Goal: Ask a question

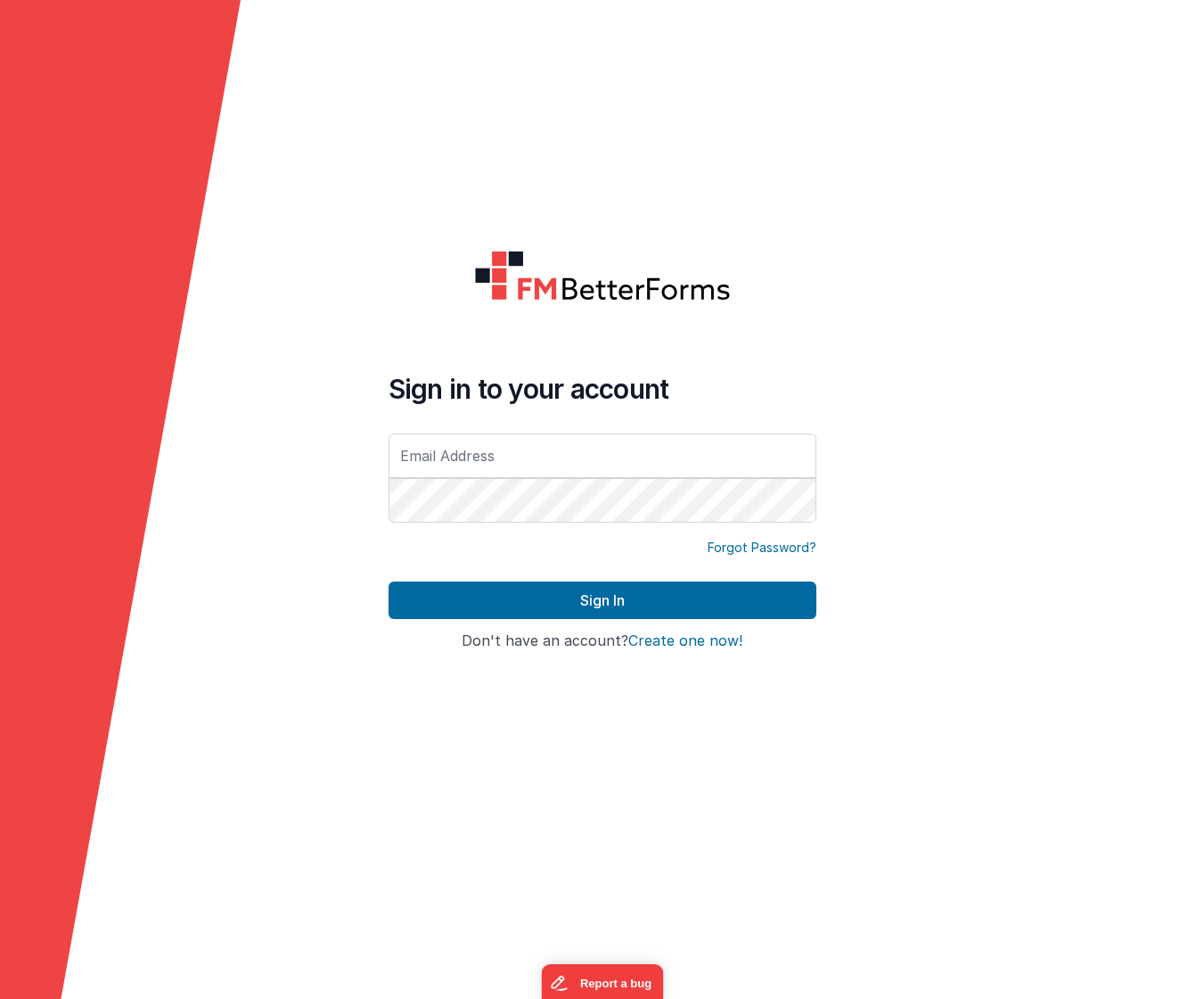
click at [470, 473] on input "text" at bounding box center [602, 455] width 428 height 44
type input "[DOMAIN_NAME][EMAIL_ADDRESS][DOMAIN_NAME]"
click at [602, 600] on button "Sign In" at bounding box center [602, 599] width 428 height 37
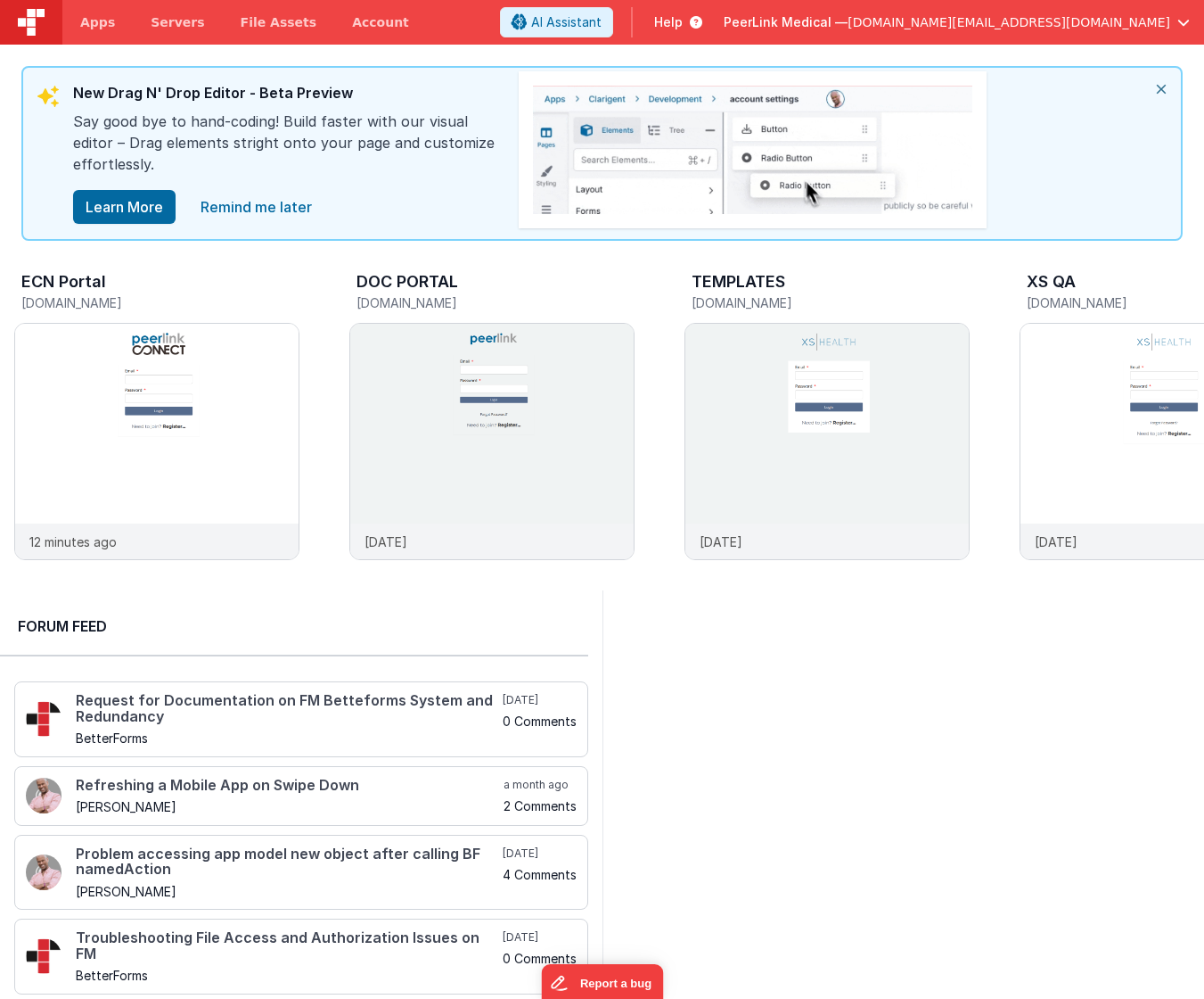
click at [683, 23] on span "Help" at bounding box center [669, 22] width 29 height 18
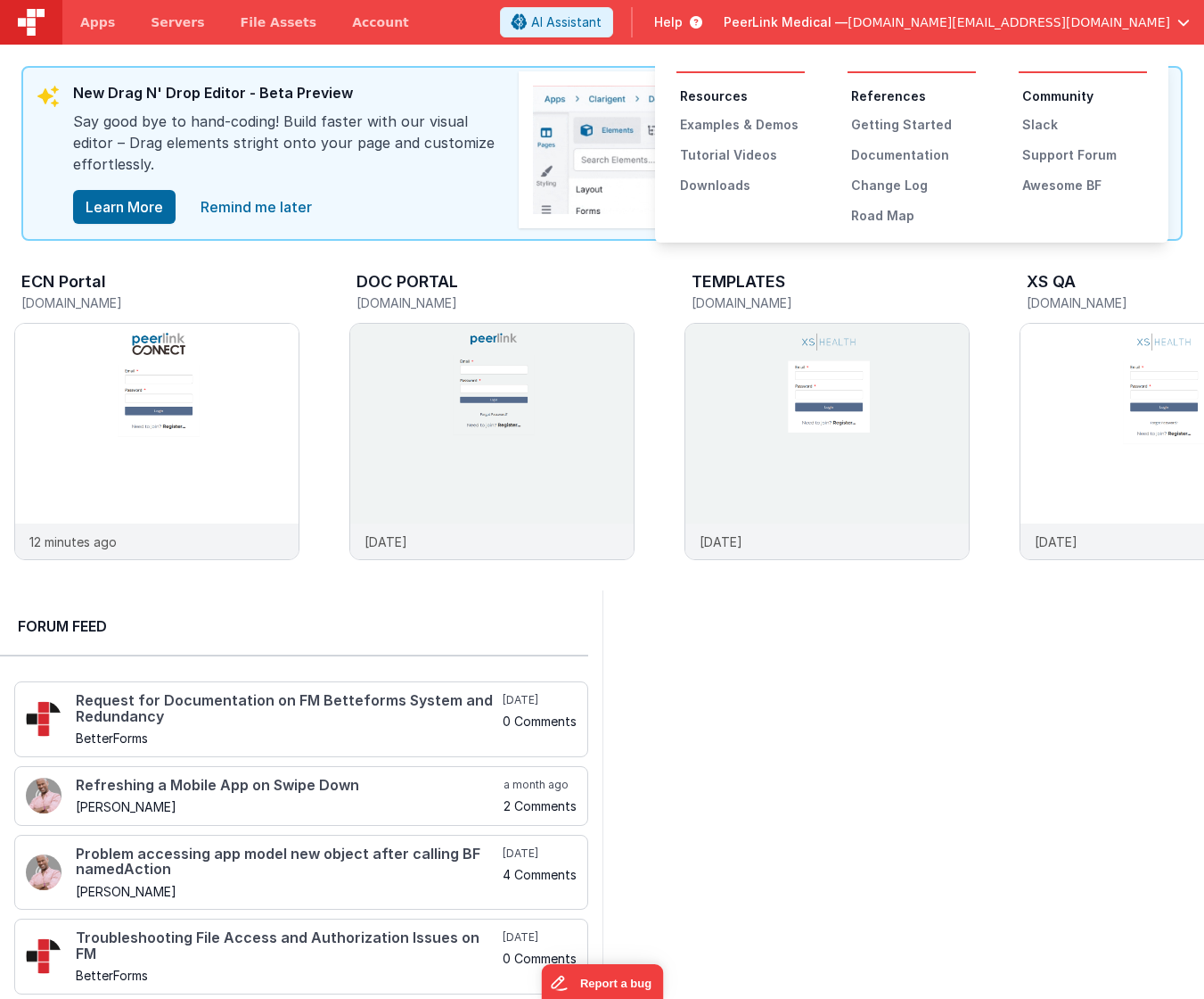
click at [878, 23] on button at bounding box center [602, 500] width 1204 height 999
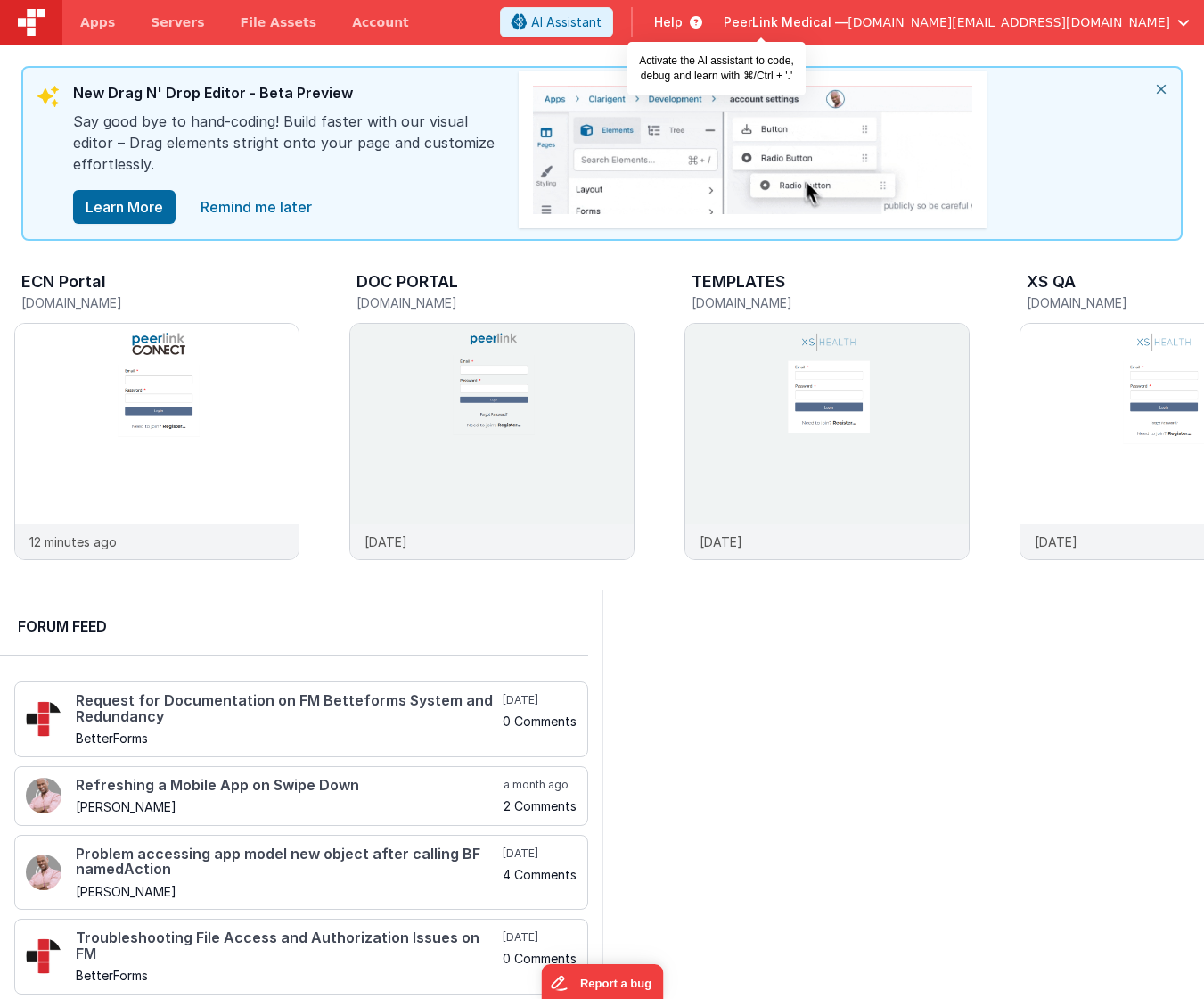
click at [602, 17] on span "AI Assistant" at bounding box center [566, 22] width 70 height 18
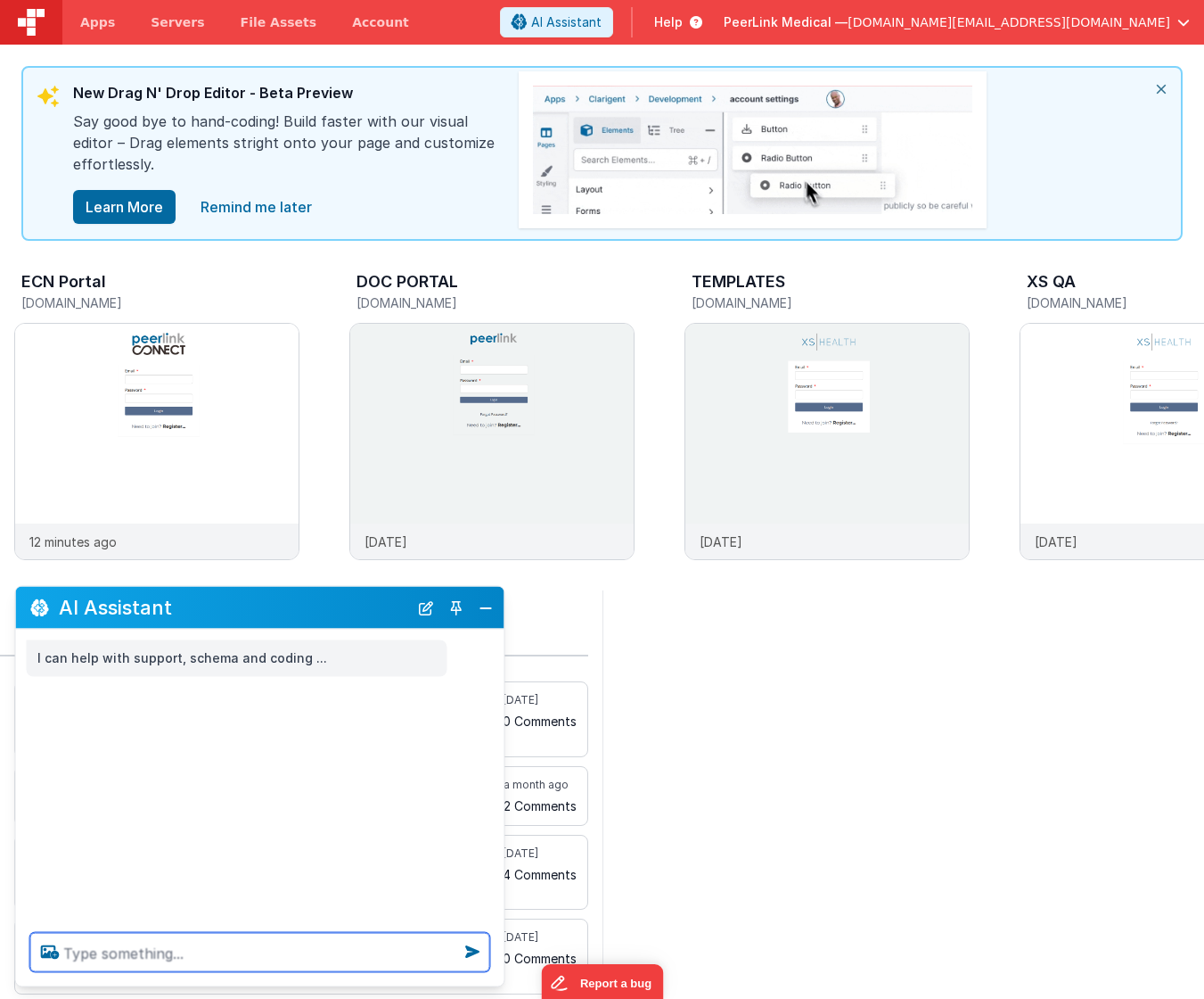
click at [210, 947] on textarea at bounding box center [261, 952] width 460 height 39
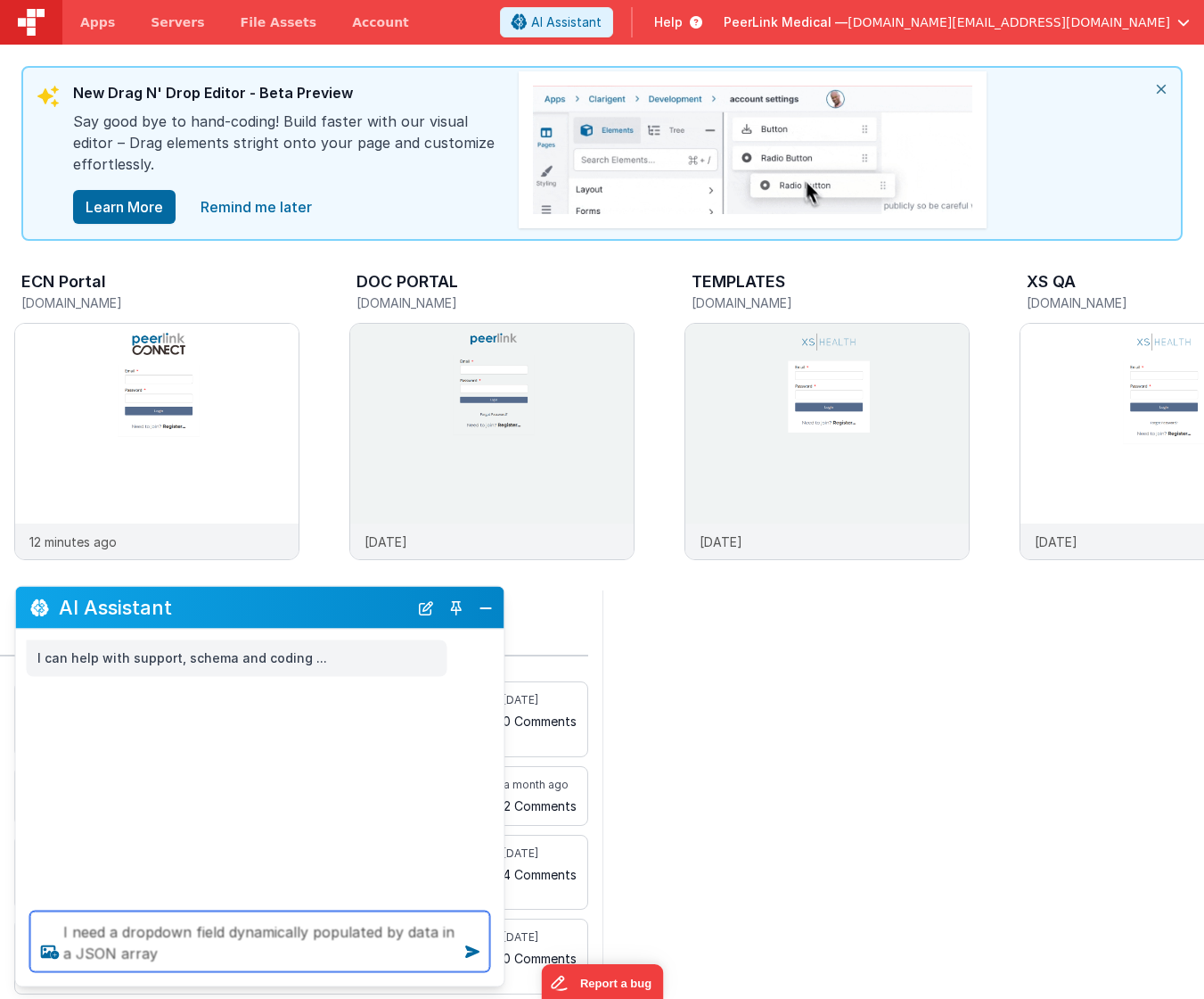
type textarea "I need a dropdown field dynamically populated by data in a JSON array"
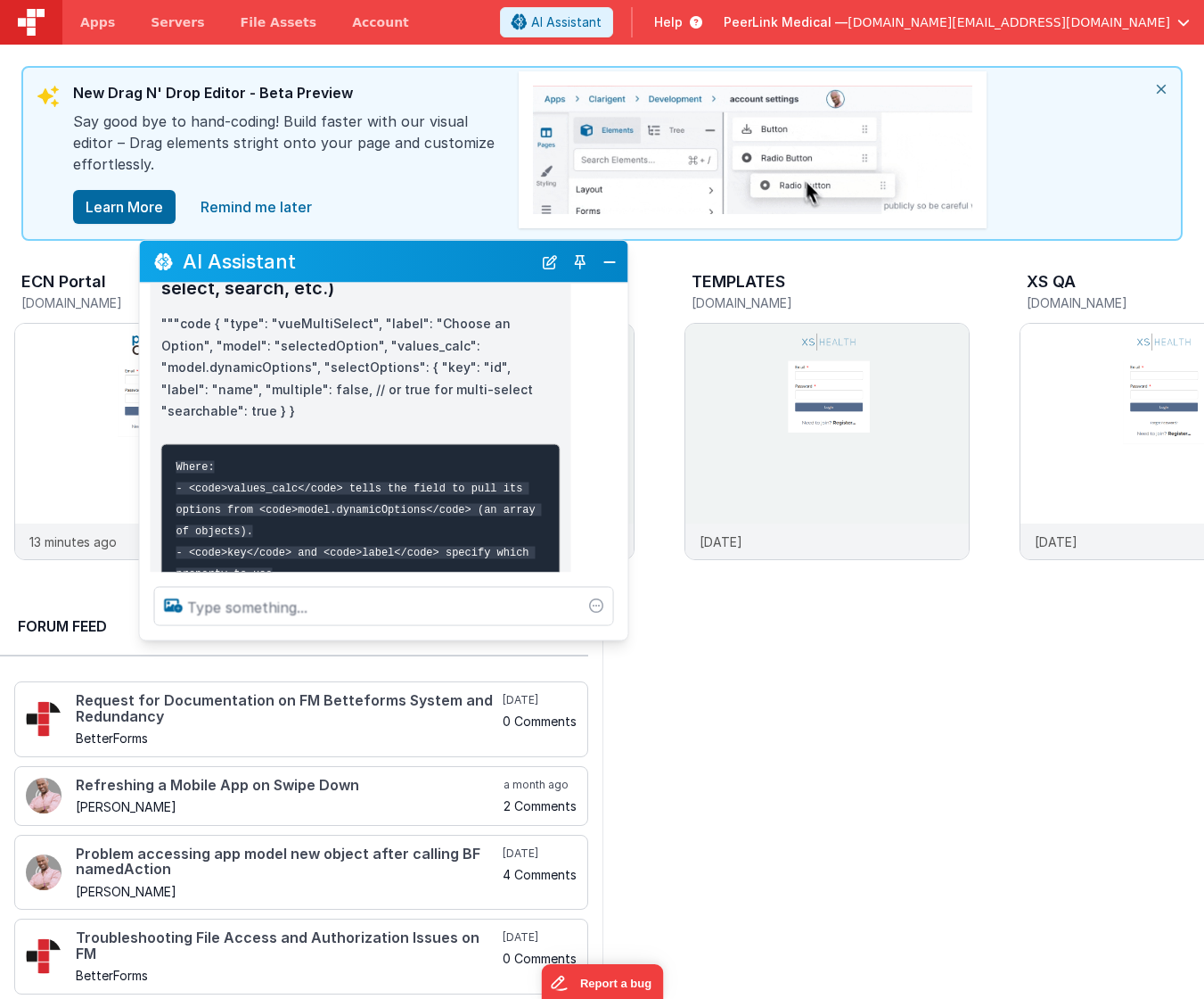
drag, startPoint x: 299, startPoint y: 592, endPoint x: 424, endPoint y: 246, distance: 367.9
click at [424, 246] on div "AI Assistant" at bounding box center [384, 262] width 489 height 42
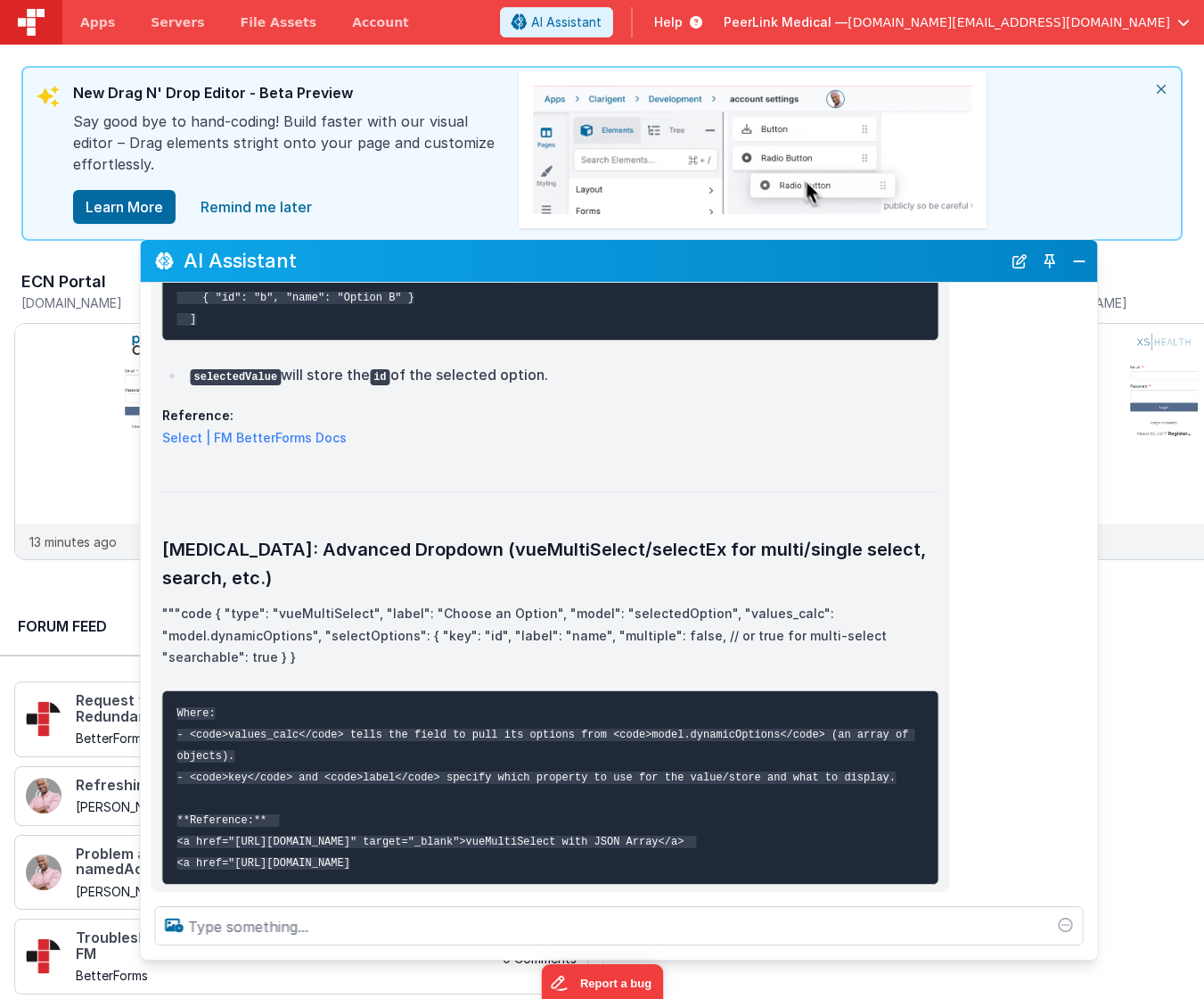
drag, startPoint x: 624, startPoint y: 639, endPoint x: 1093, endPoint y: 959, distance: 567.8
click at [1093, 959] on div at bounding box center [619, 925] width 958 height 68
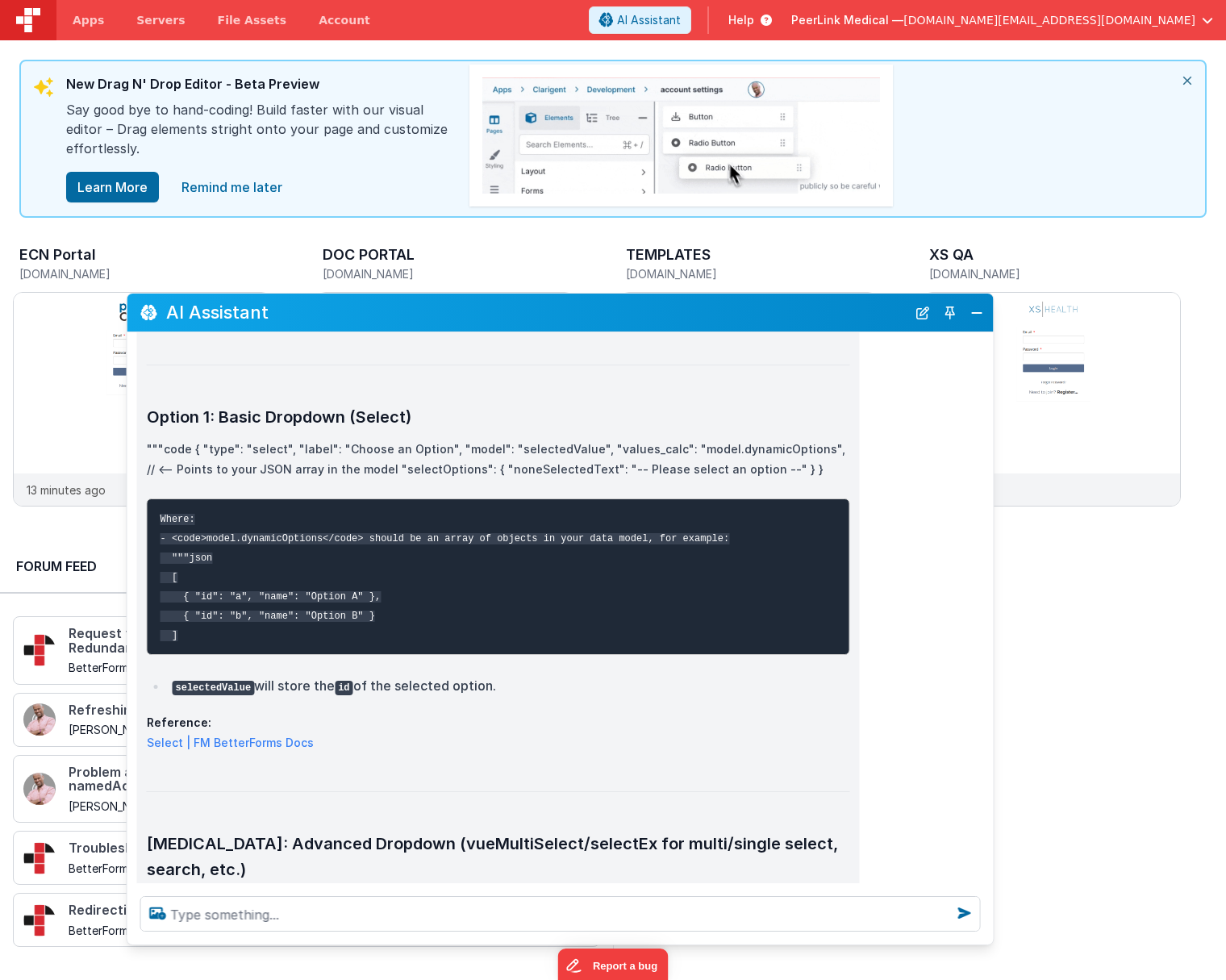
scroll to position [146, 0]
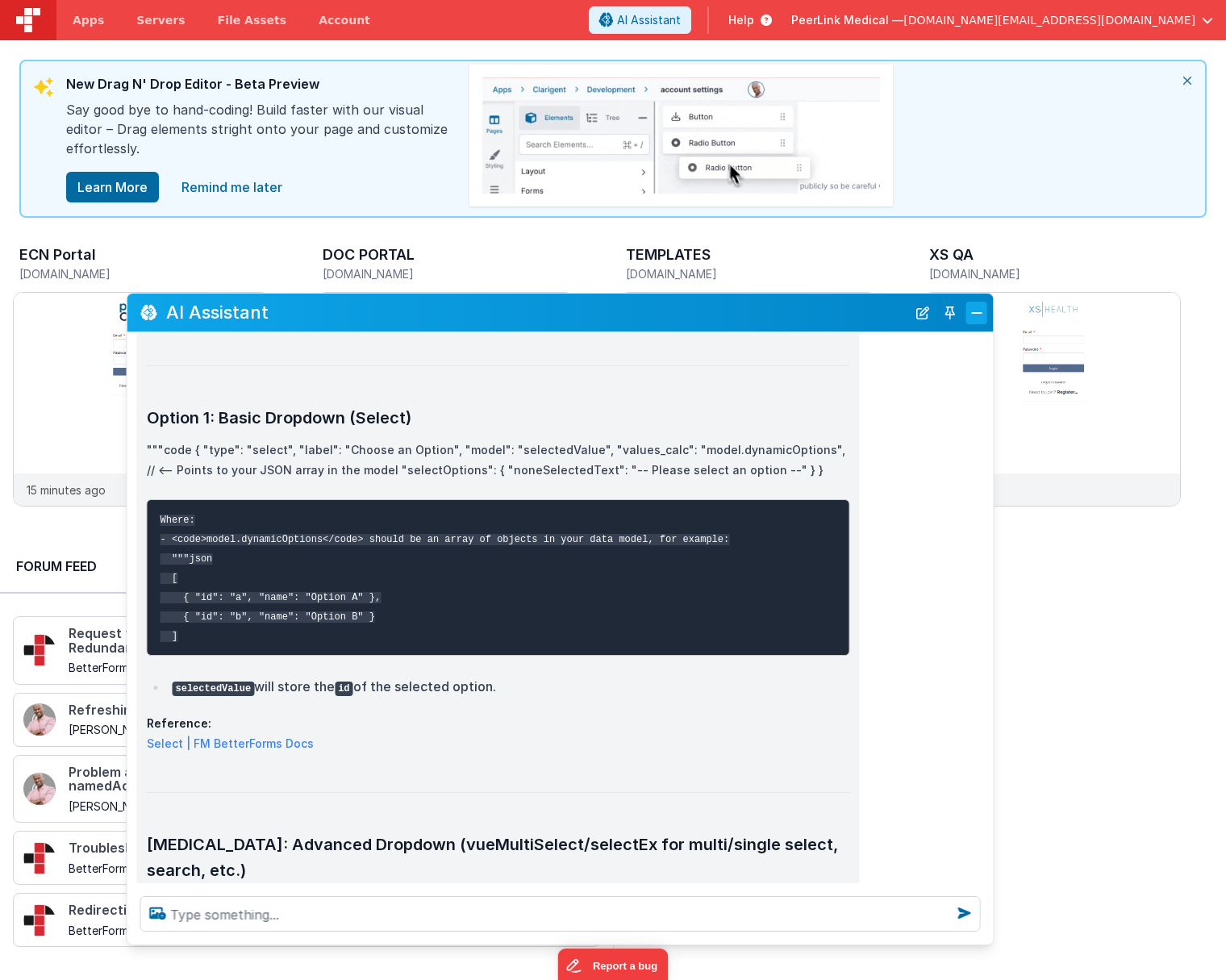
click at [972, 310] on button "Close" at bounding box center [976, 313] width 21 height 23
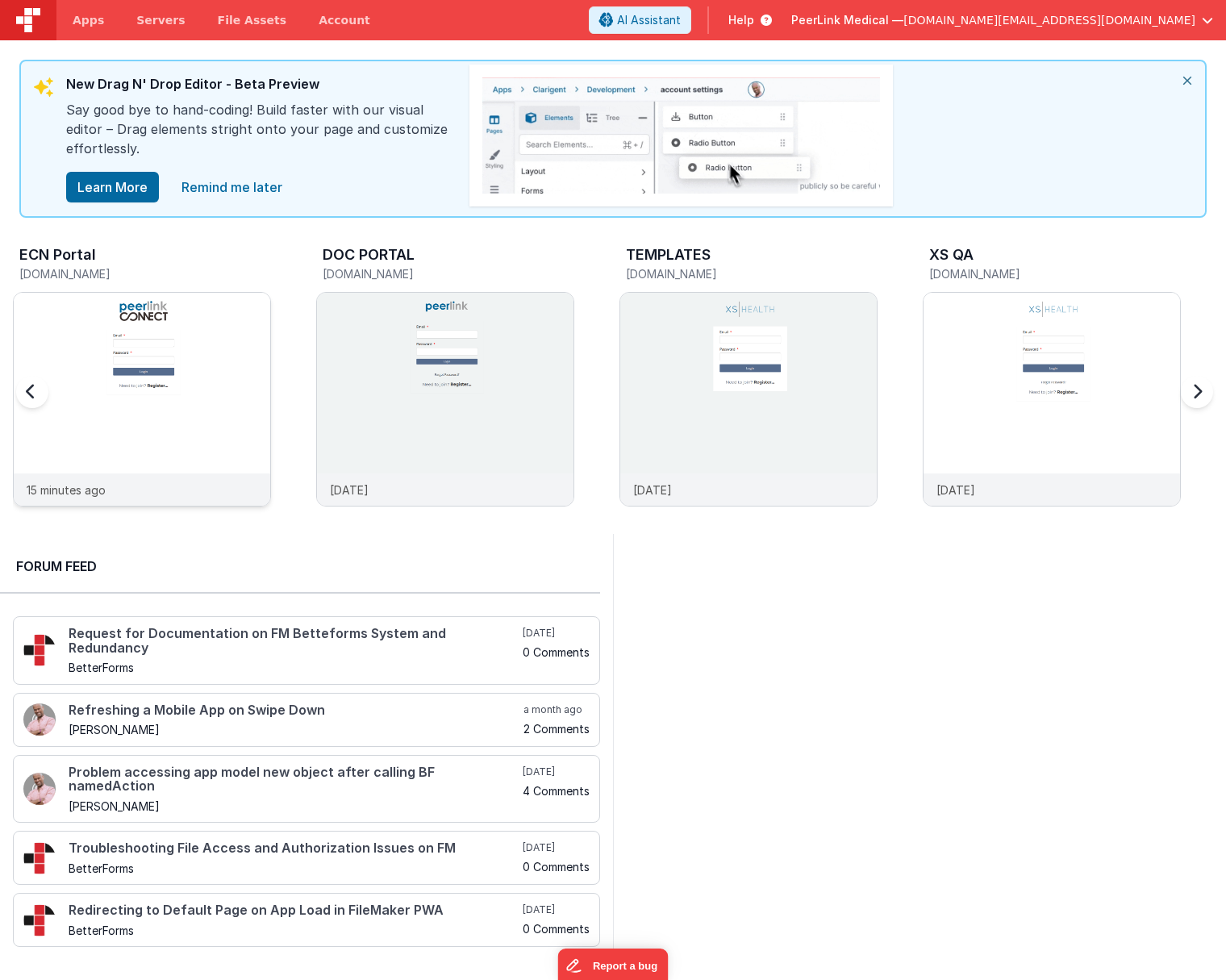
click at [225, 358] on img at bounding box center [142, 421] width 257 height 257
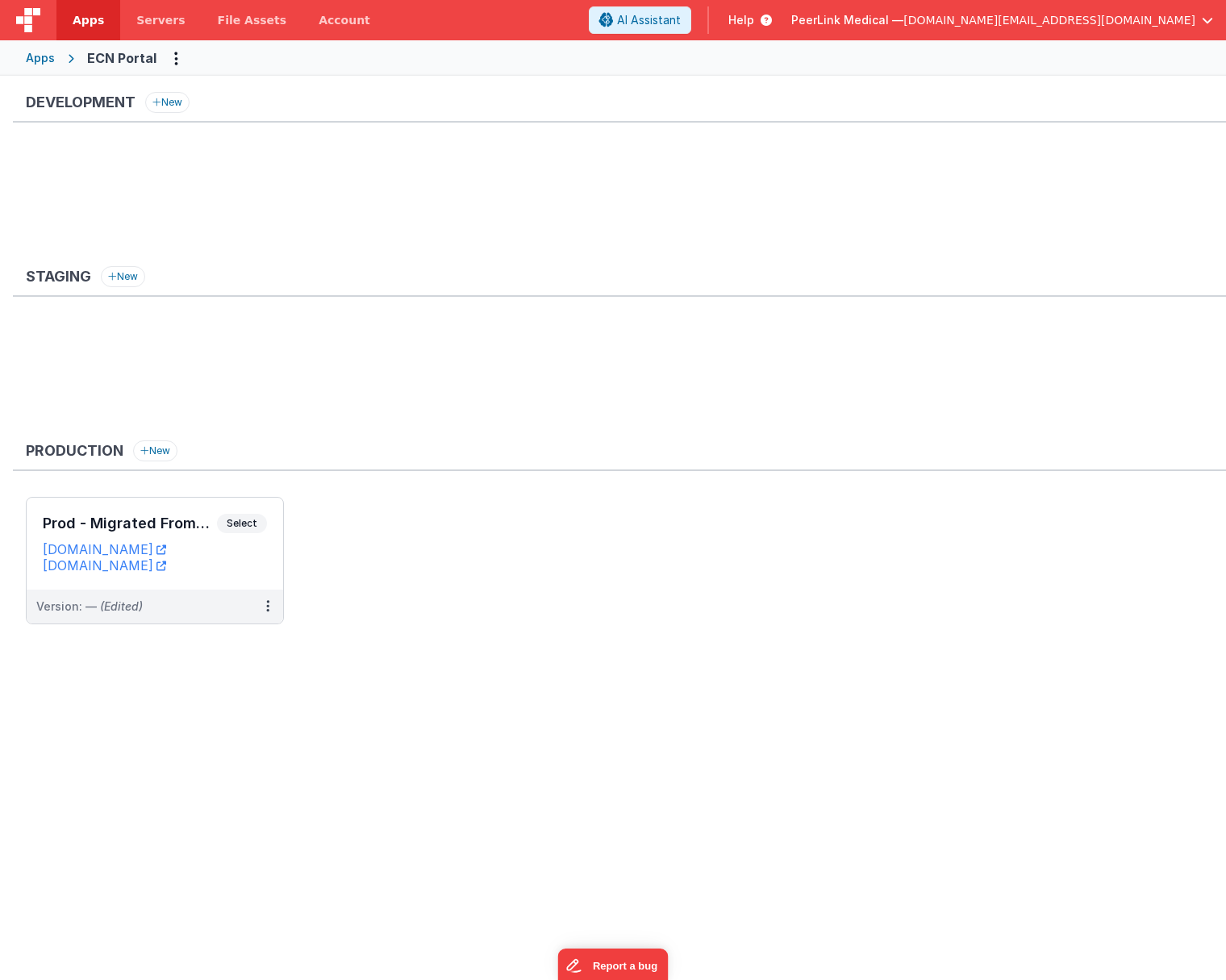
click at [772, 20] on icon at bounding box center [763, 20] width 17 height 16
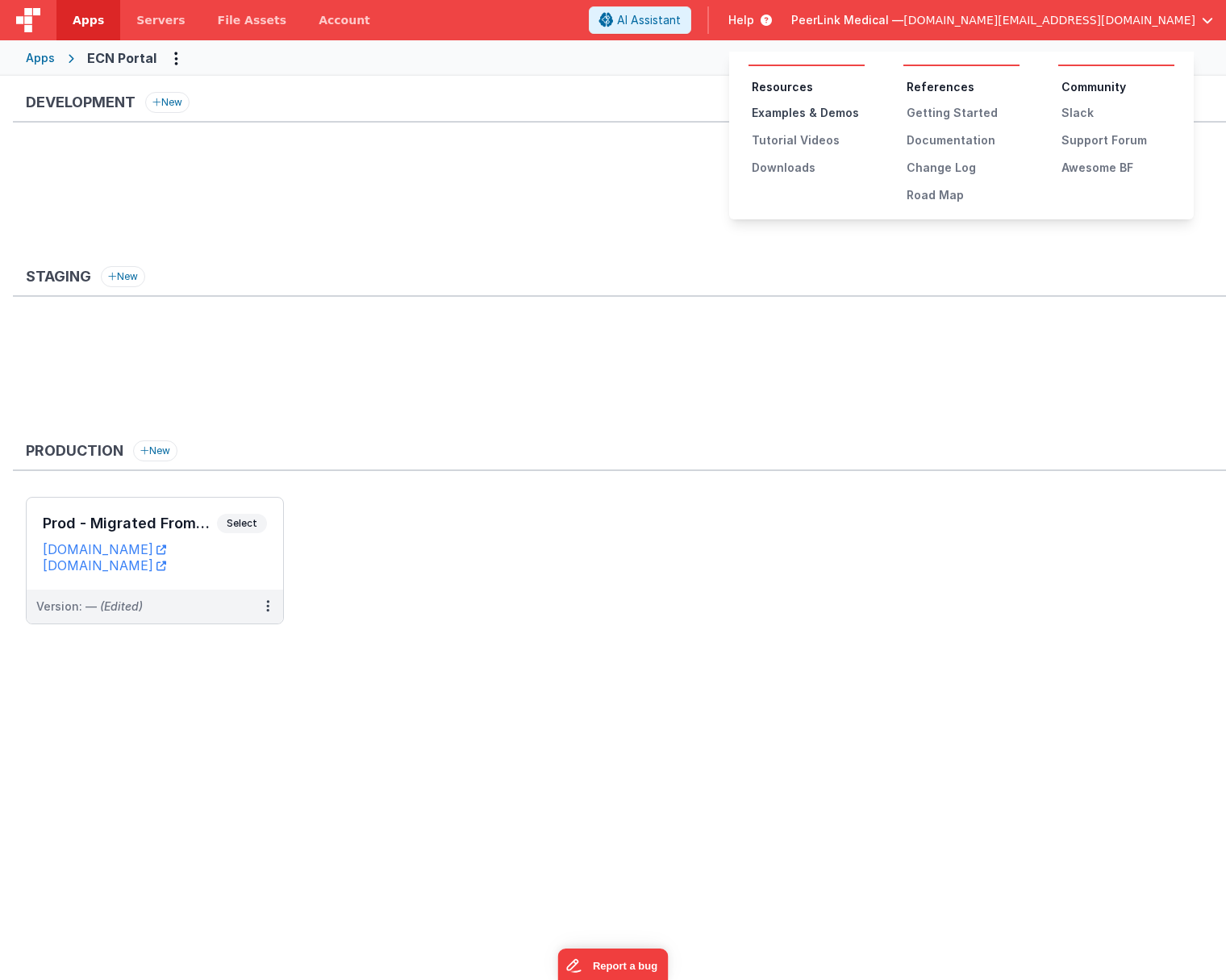
click at [819, 113] on div "Examples & Demos" at bounding box center [808, 113] width 113 height 16
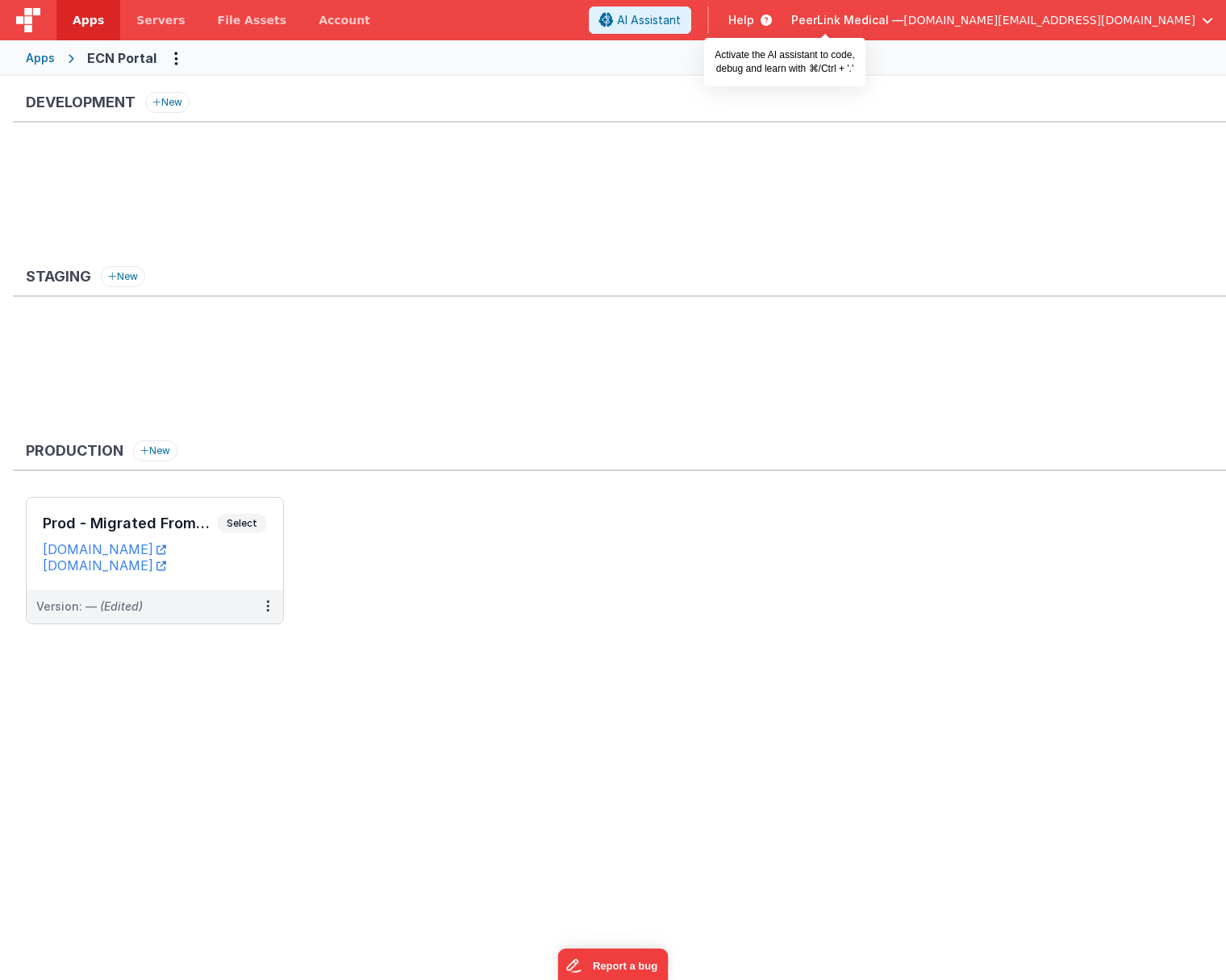
click at [681, 21] on span "AI Assistant" at bounding box center [648, 20] width 63 height 16
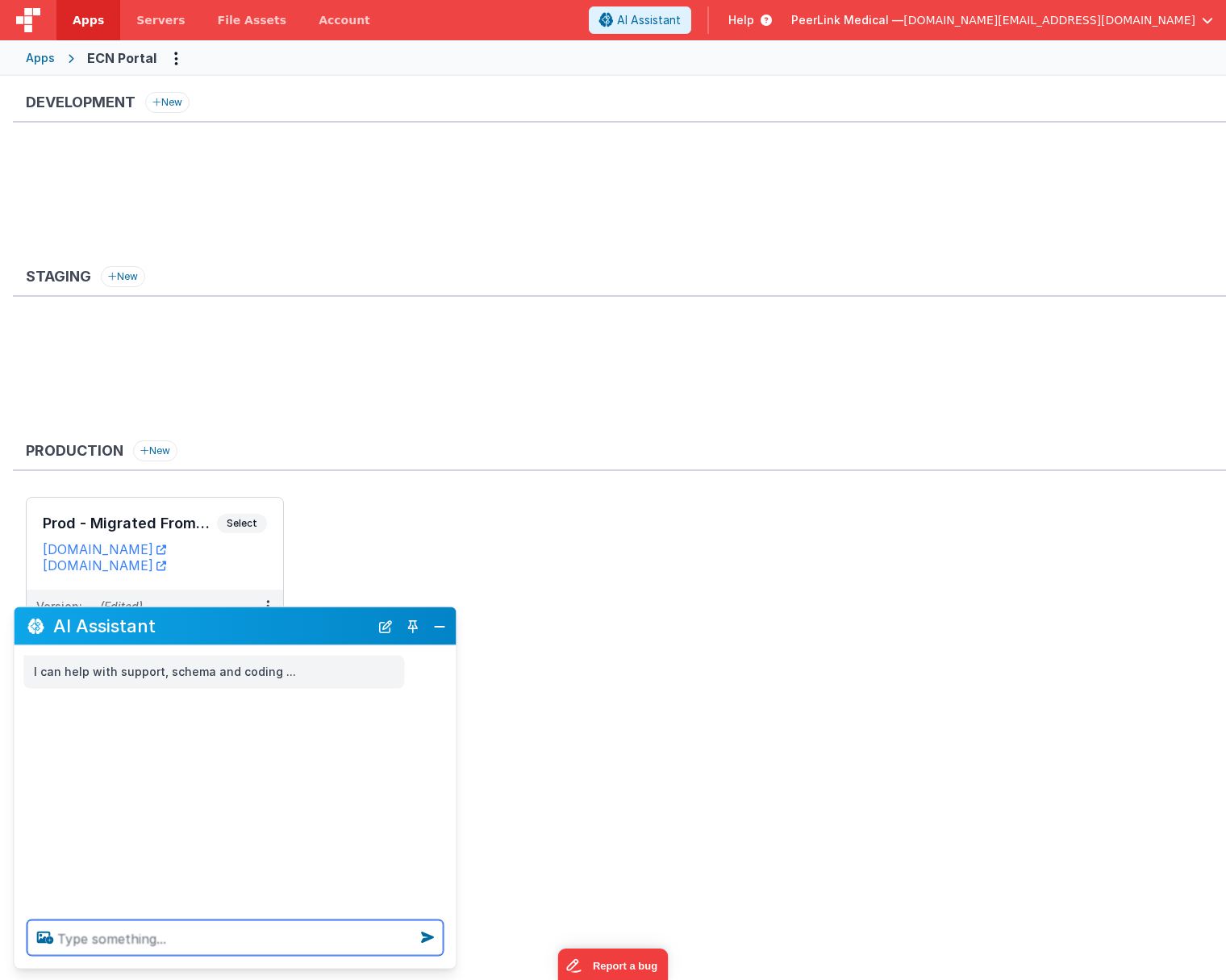
click at [125, 927] on textarea at bounding box center [236, 938] width 416 height 36
type textarea "i"
type textarea "i need a dynamic dropdown with values from a JSON array"
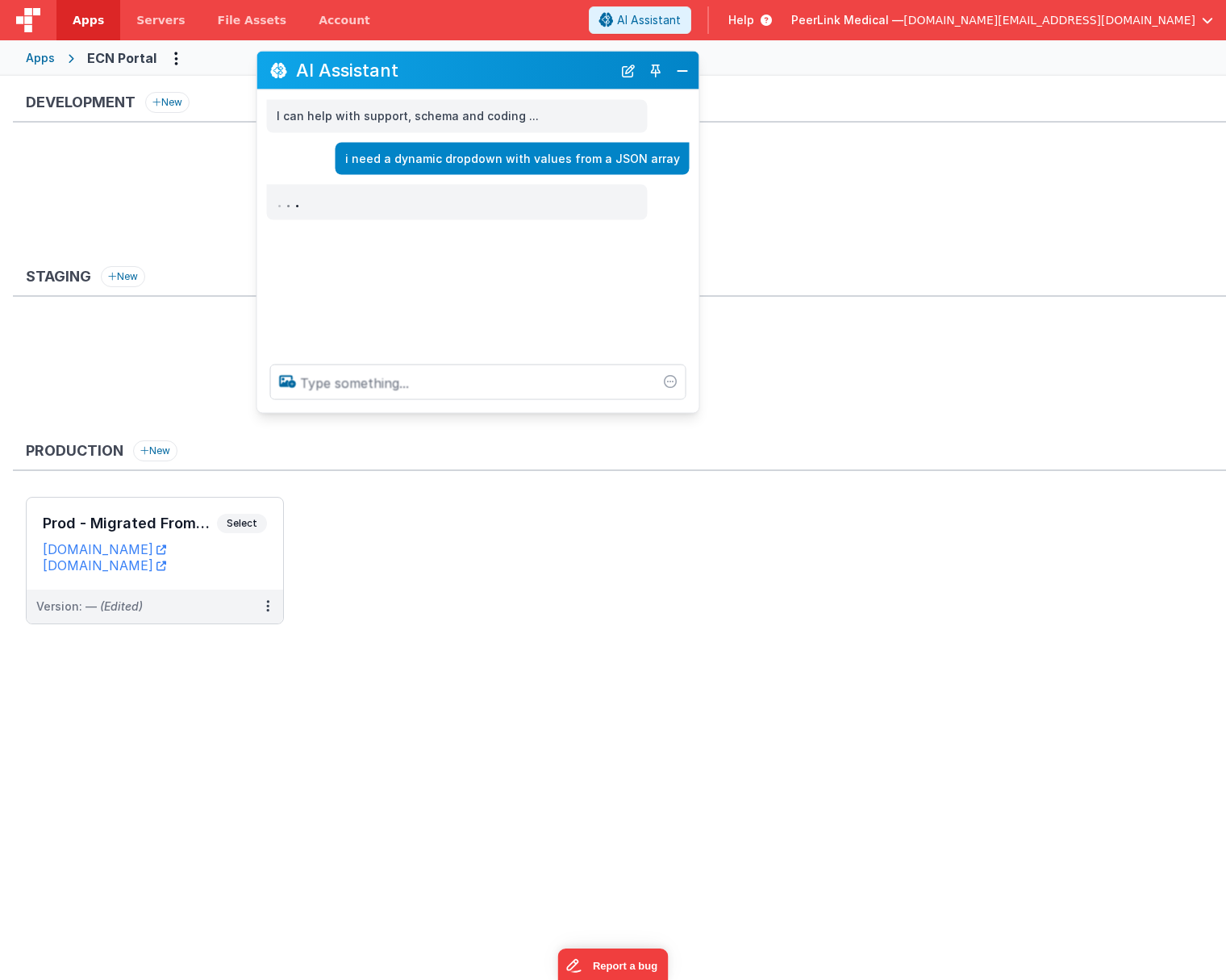
drag, startPoint x: 319, startPoint y: 629, endPoint x: 550, endPoint y: 90, distance: 586.4
click at [550, 80] on h2 "AI Assistant" at bounding box center [453, 70] width 316 height 19
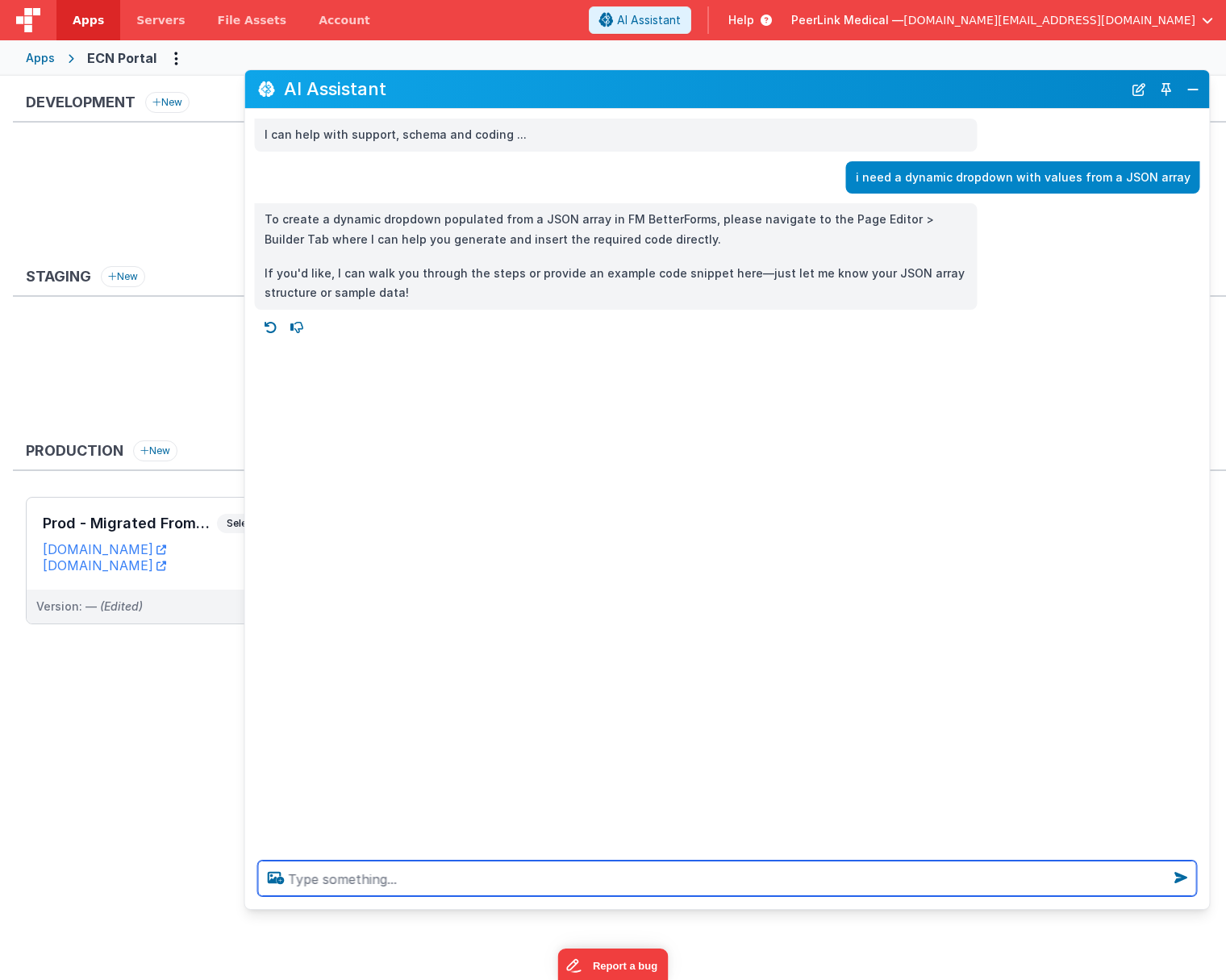
drag, startPoint x: 683, startPoint y: 427, endPoint x: 1205, endPoint y: 903, distance: 706.4
click at [1205, 903] on div at bounding box center [727, 878] width 964 height 62
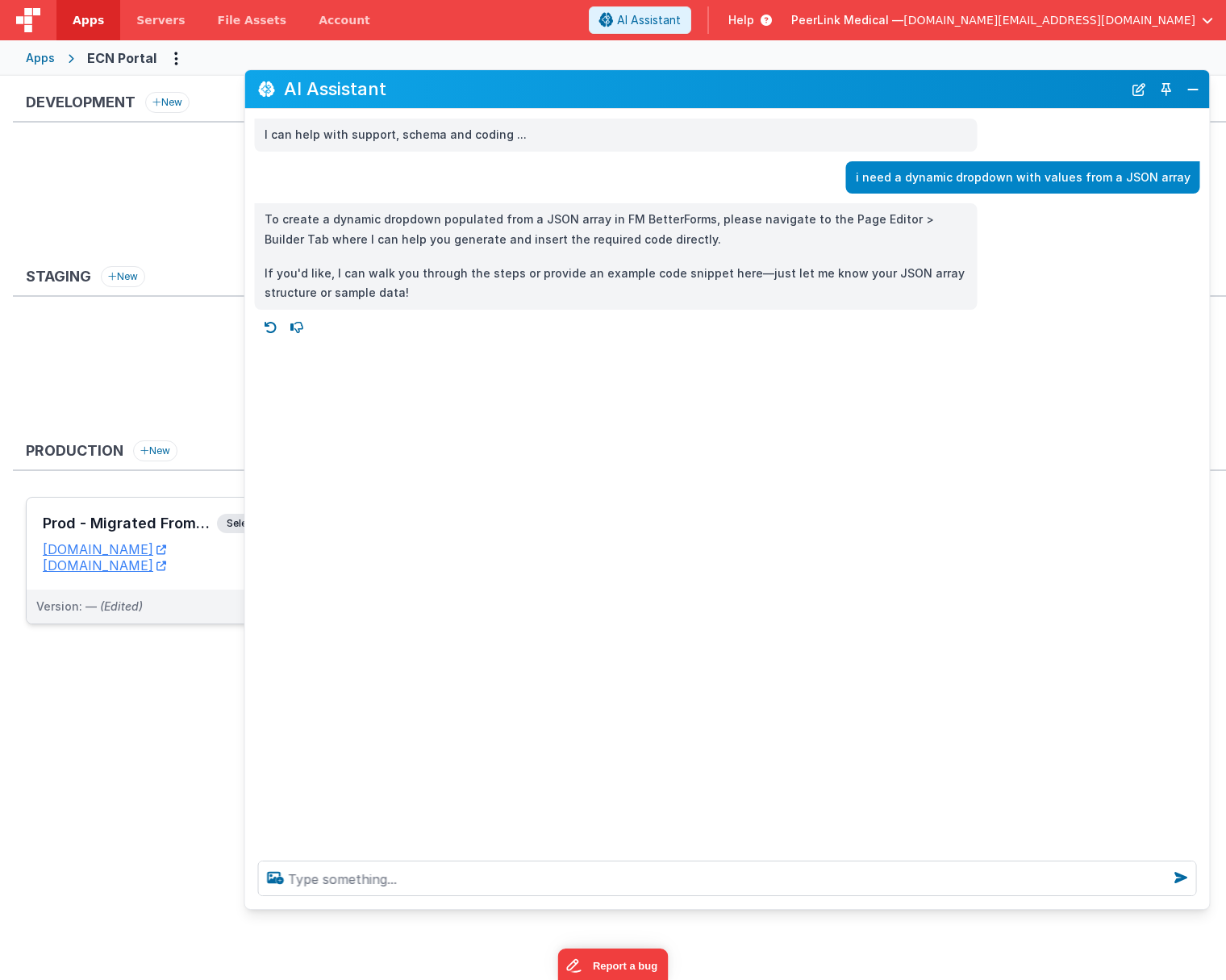
click at [119, 506] on div "Prod - Migrated From "ECN Portal" Select URLs [DOMAIN_NAME] [DOMAIN_NAME]" at bounding box center [155, 544] width 257 height 92
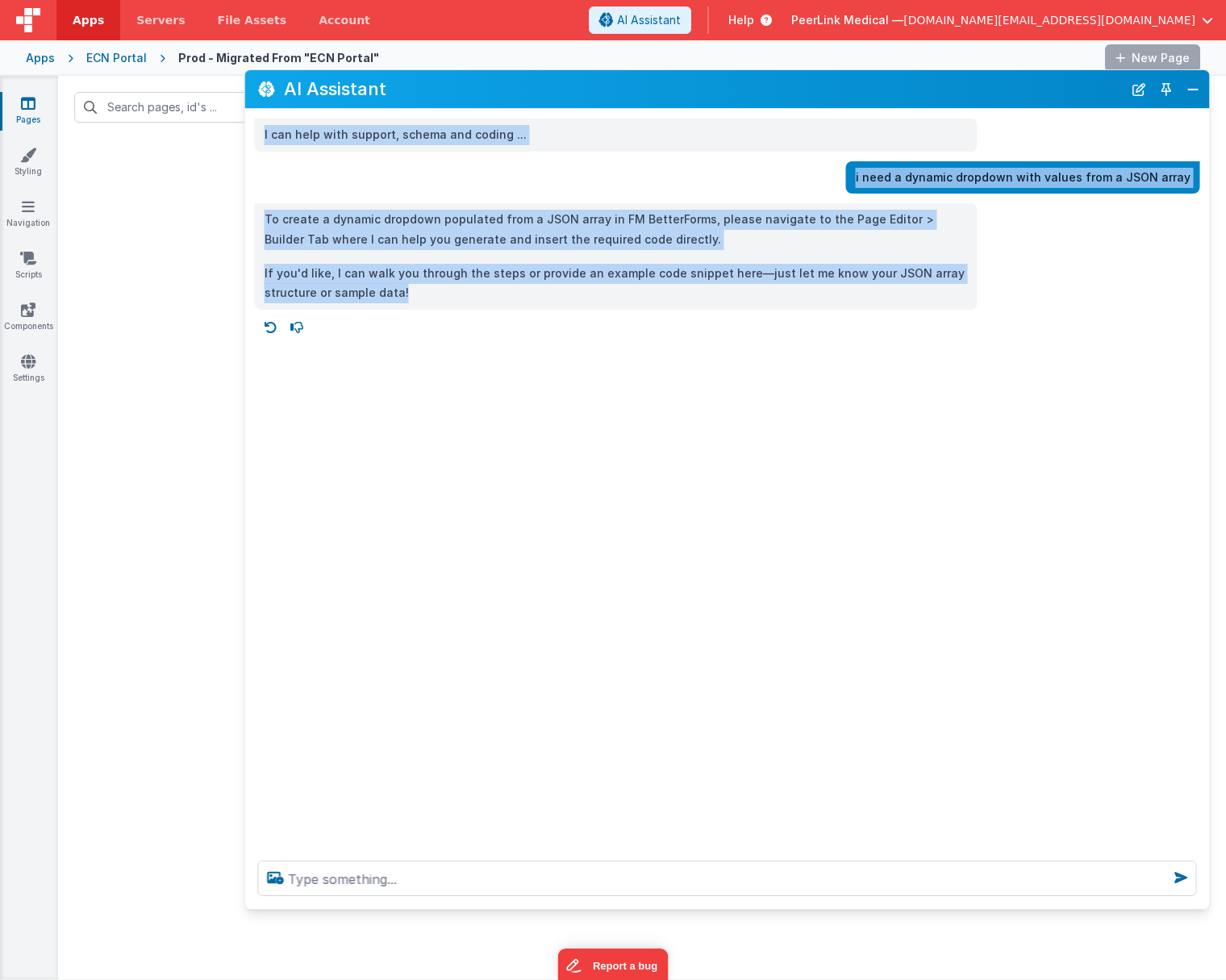
drag, startPoint x: 804, startPoint y: 87, endPoint x: 1104, endPoint y: 663, distance: 649.4
click at [1104, 663] on div "AI Assistant I can help with support, schema and coding ... i need a dynamic dr…" at bounding box center [727, 489] width 966 height 840
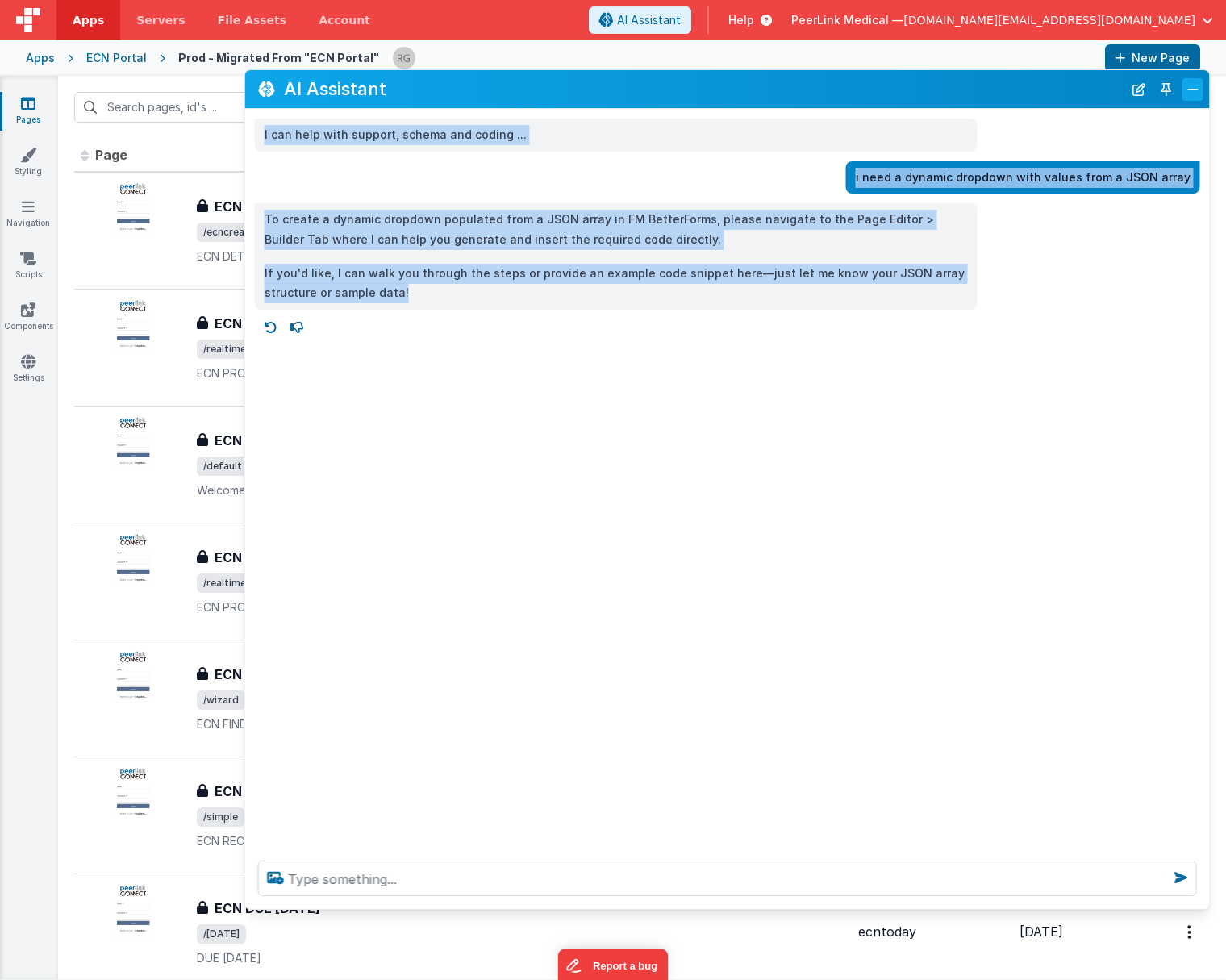
click at [1191, 84] on button "Close" at bounding box center [1192, 89] width 21 height 23
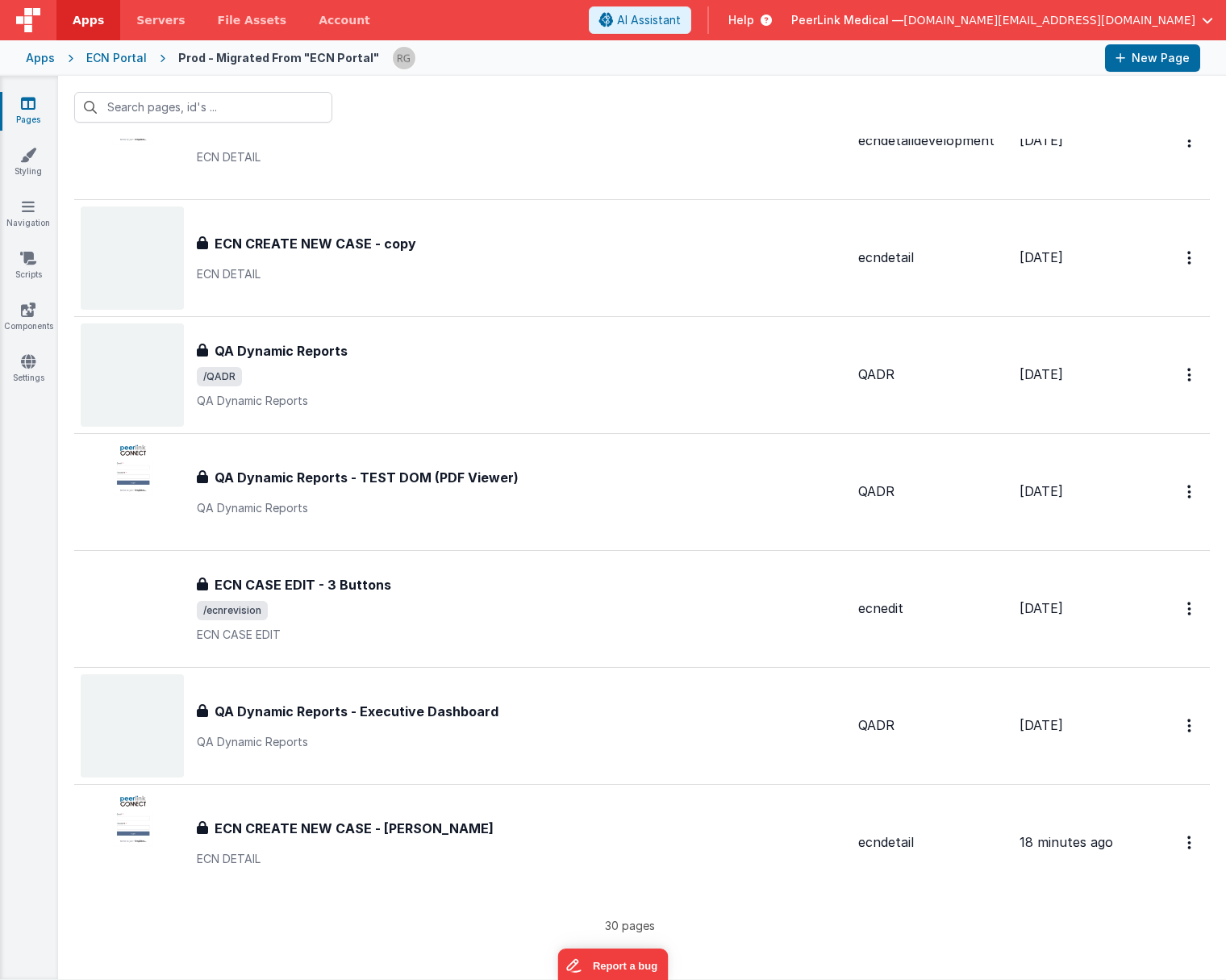
scroll to position [2779, 0]
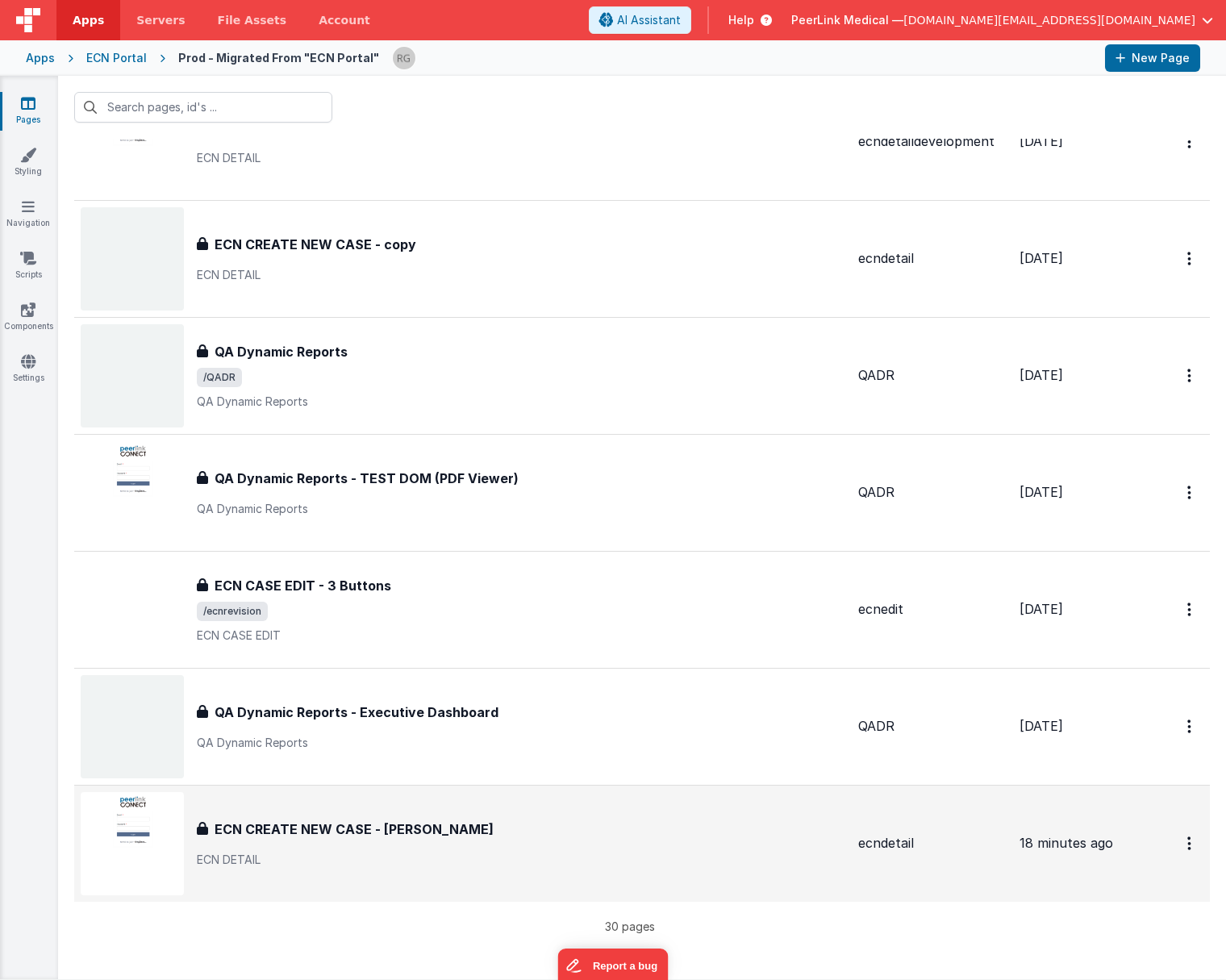
click at [408, 859] on p "ECN DETAIL" at bounding box center [521, 859] width 649 height 16
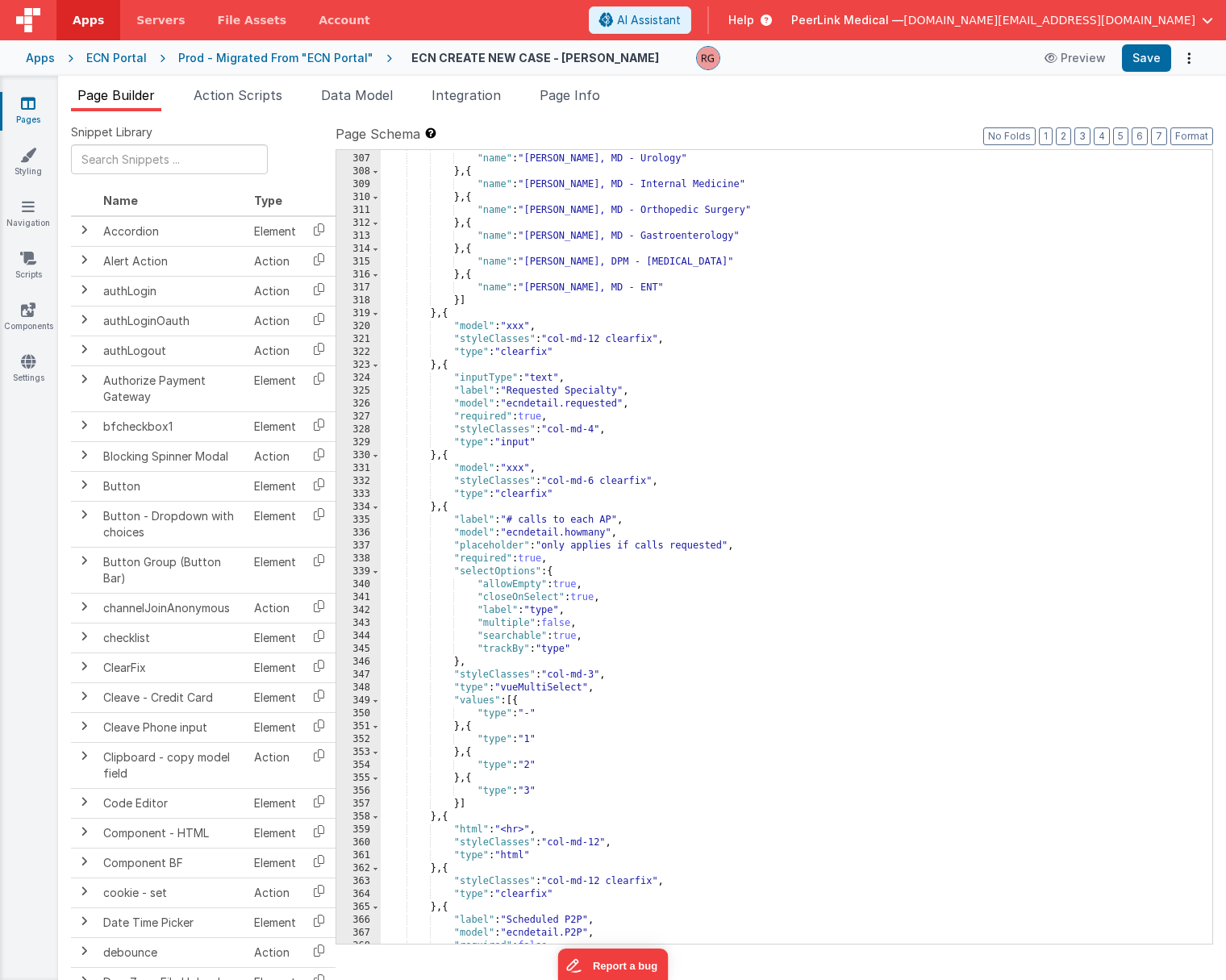
scroll to position [4043, 0]
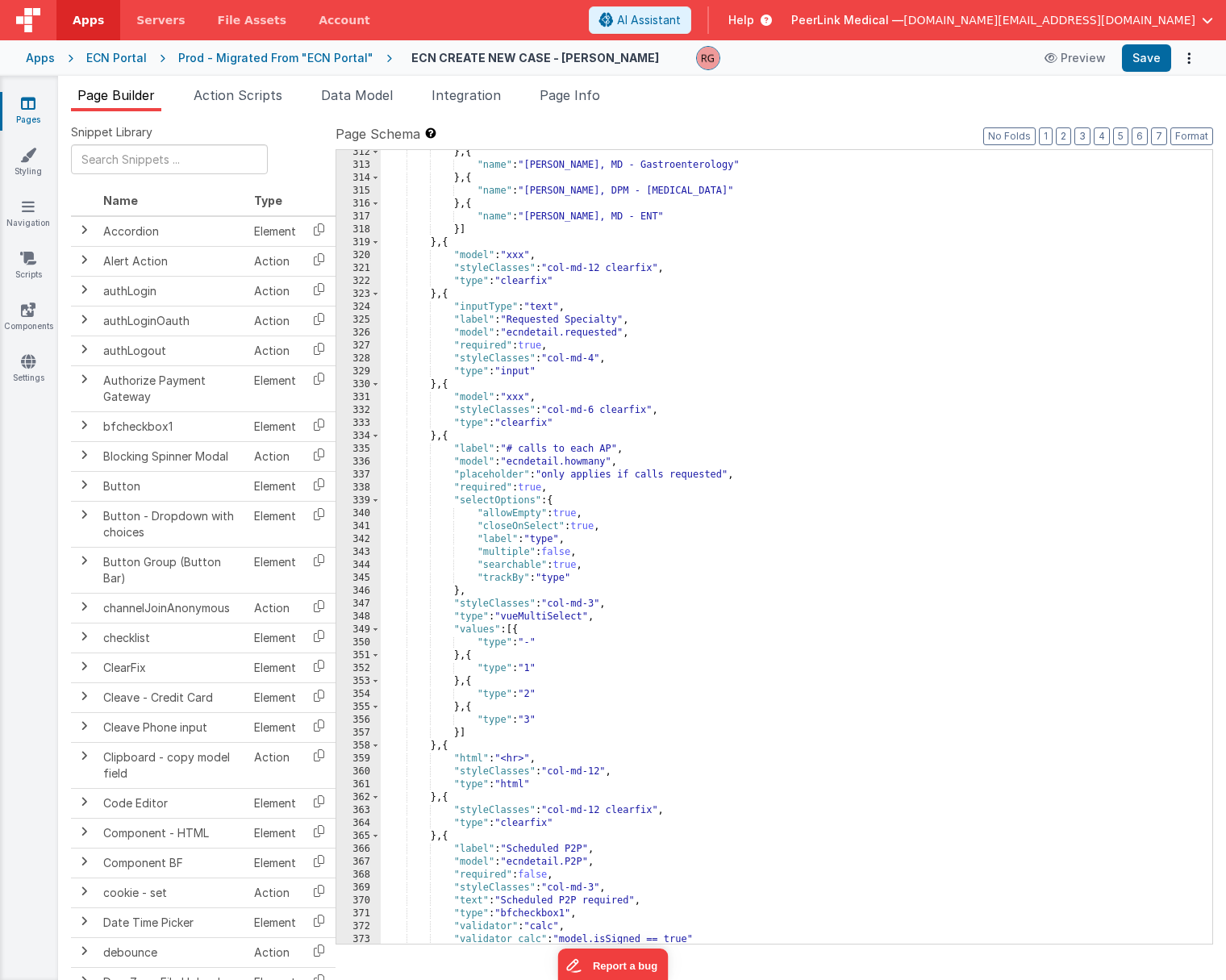
click at [444, 292] on div "} , { "name" : "[PERSON_NAME], MD - Gastroenterology" } , { "name" : "[PERSON_N…" at bounding box center [796, 555] width 831 height 820
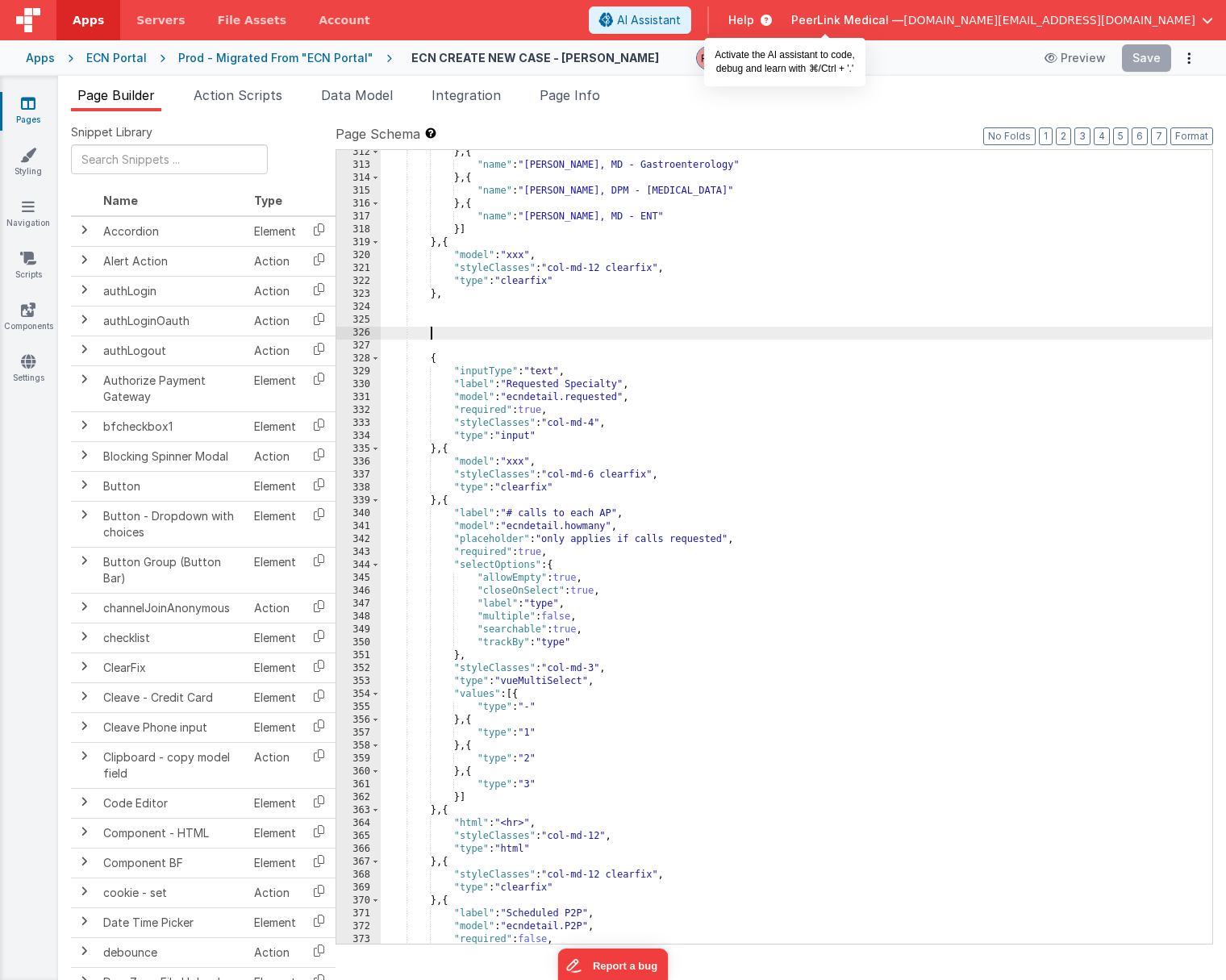
click at [681, 20] on span "AI Assistant" at bounding box center [648, 20] width 63 height 16
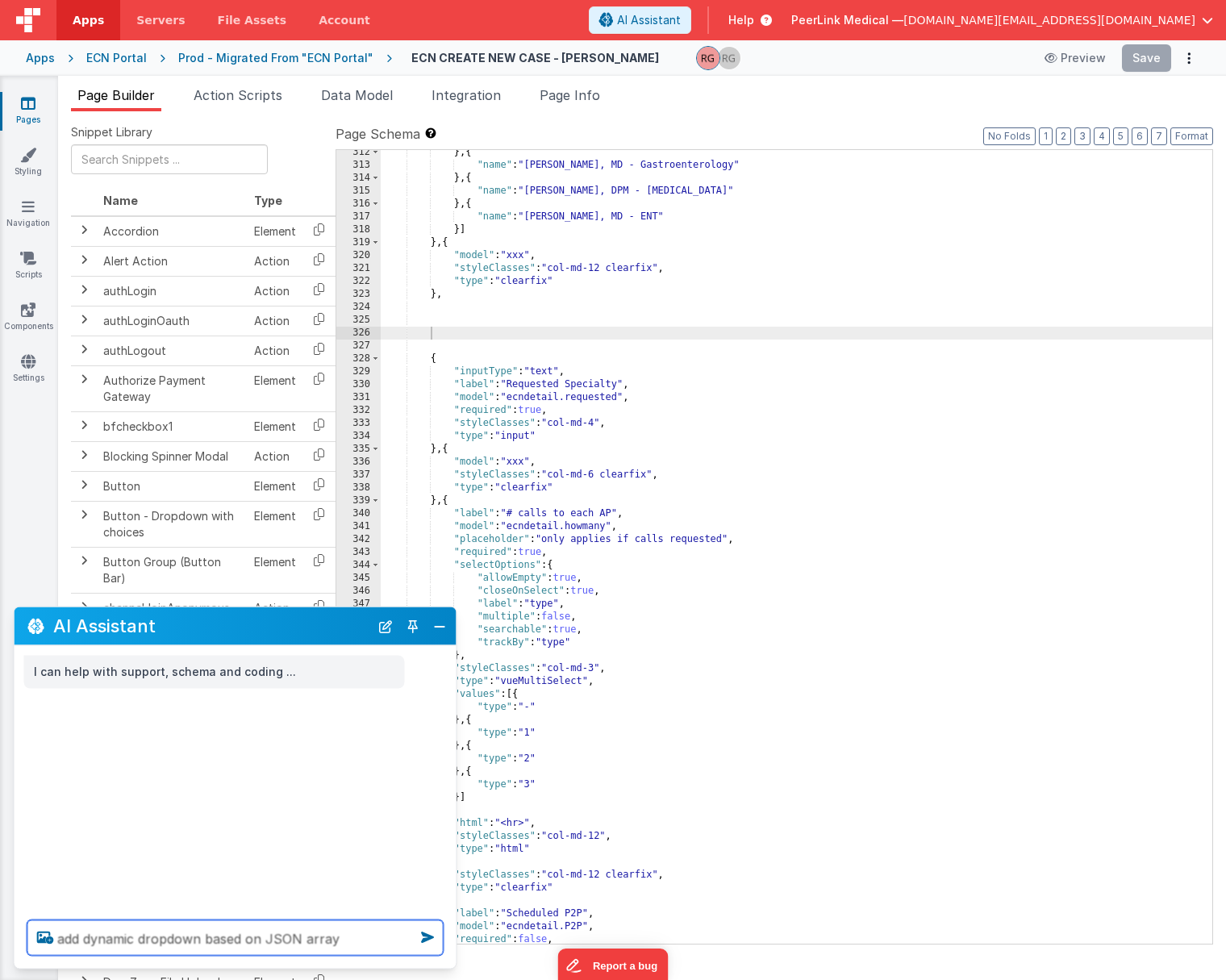
type textarea "add dynamic dropdown based on JSON array"
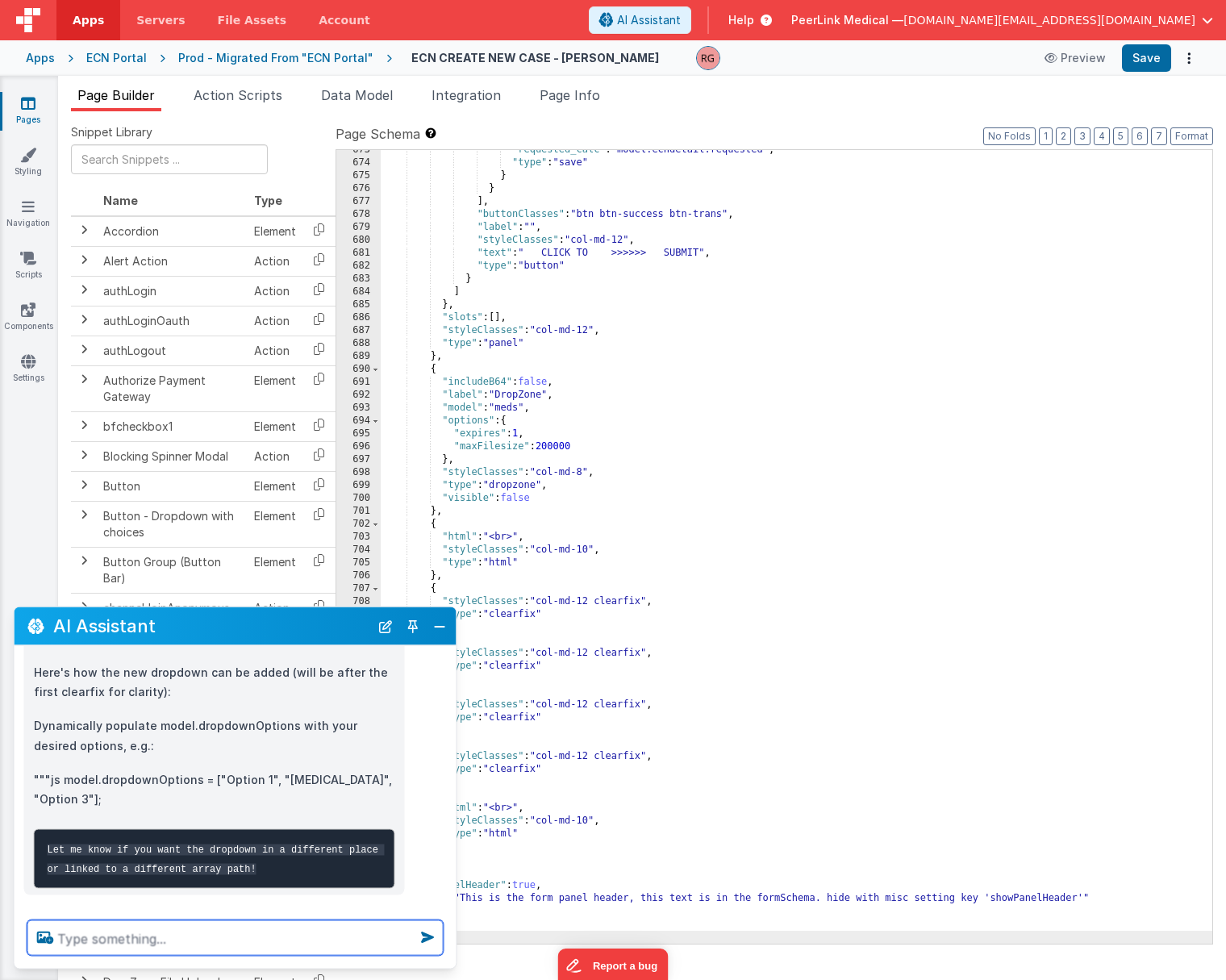
scroll to position [321, 0]
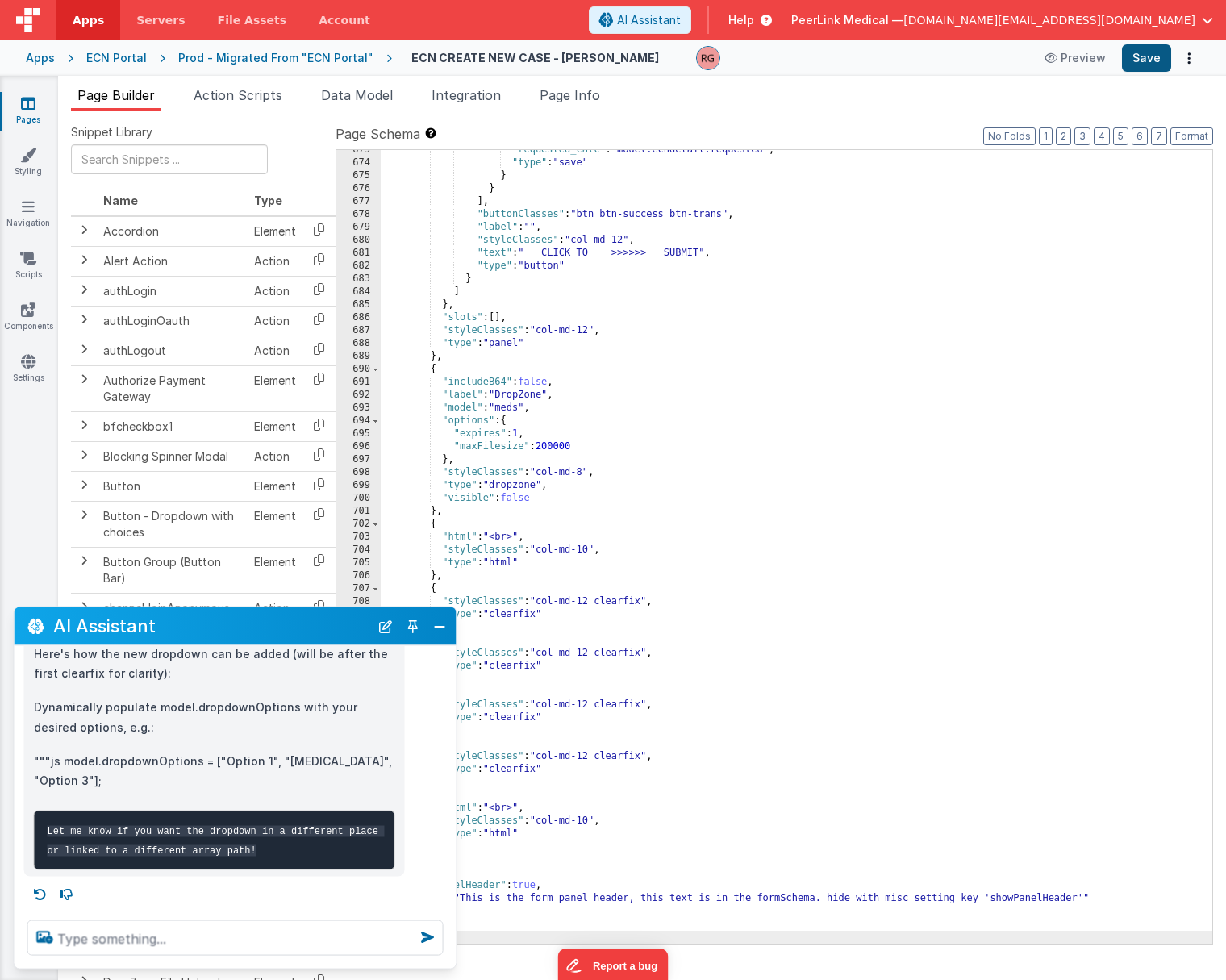
click at [1145, 57] on button "Save" at bounding box center [1146, 58] width 49 height 28
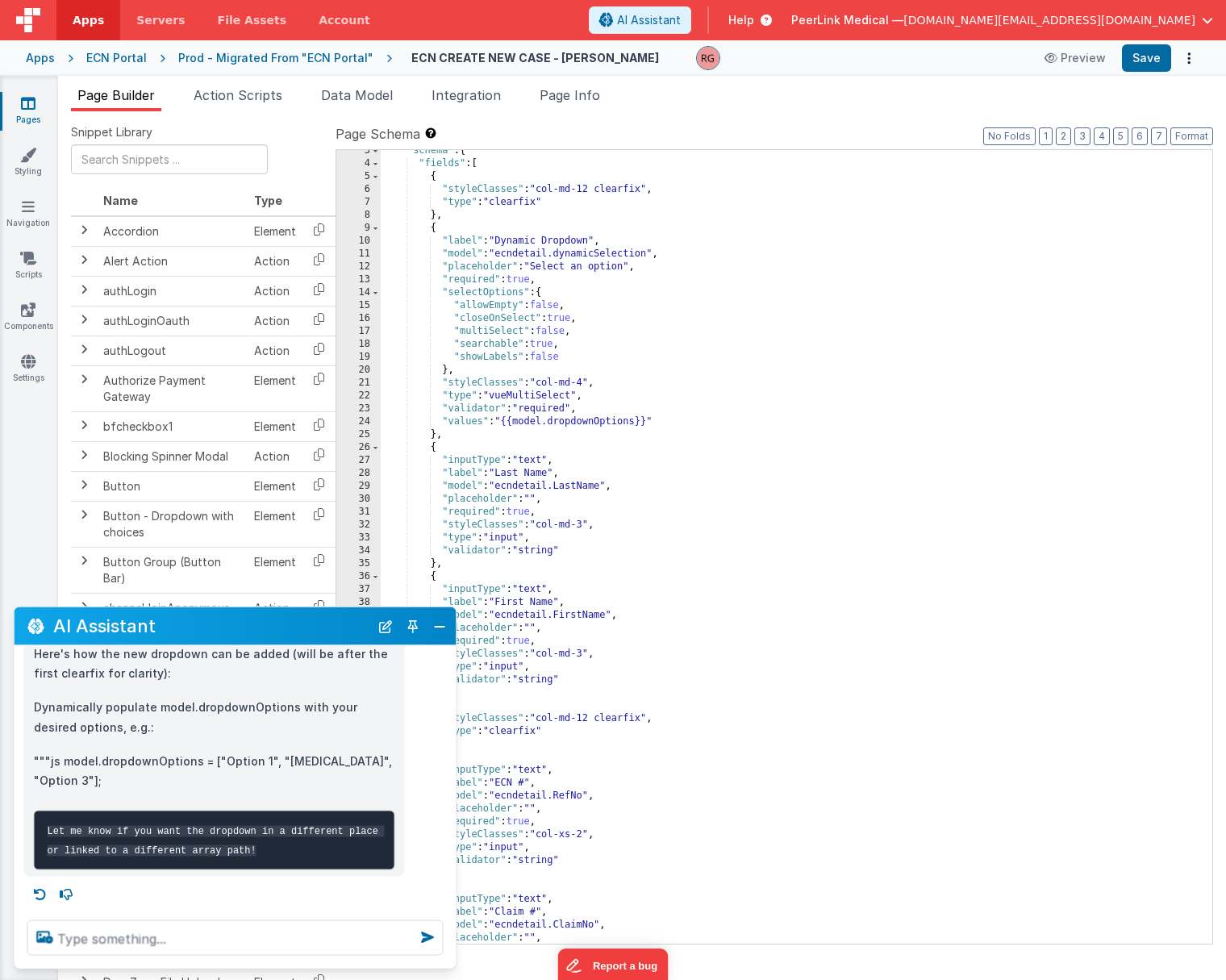
scroll to position [39, 0]
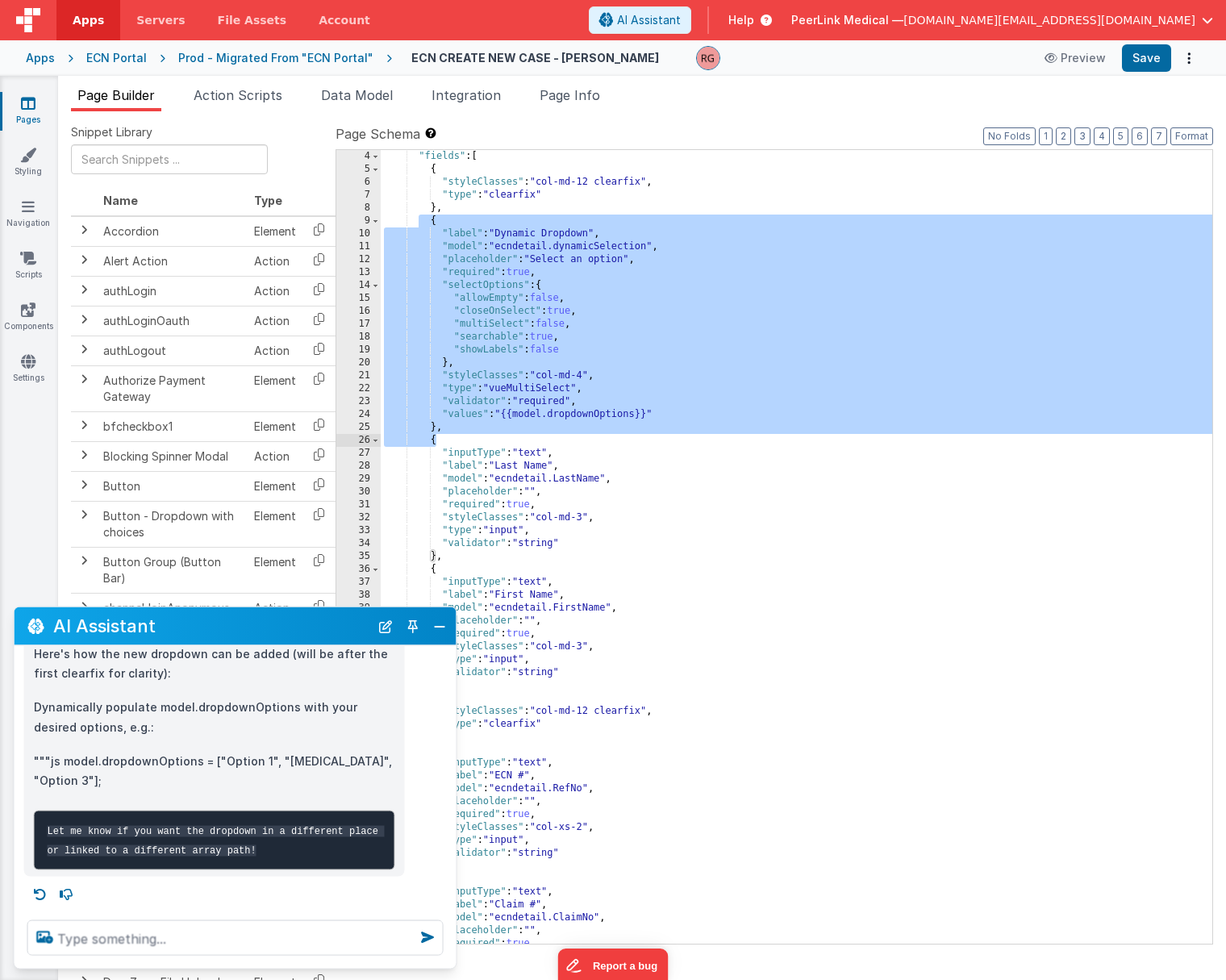
drag, startPoint x: 421, startPoint y: 220, endPoint x: 585, endPoint y: 443, distance: 276.8
click at [585, 443] on div ""fields" : [ { "styleClasses" : "col-md-12 clearfix" , "type" : "clearfix" } , …" at bounding box center [796, 559] width 831 height 820
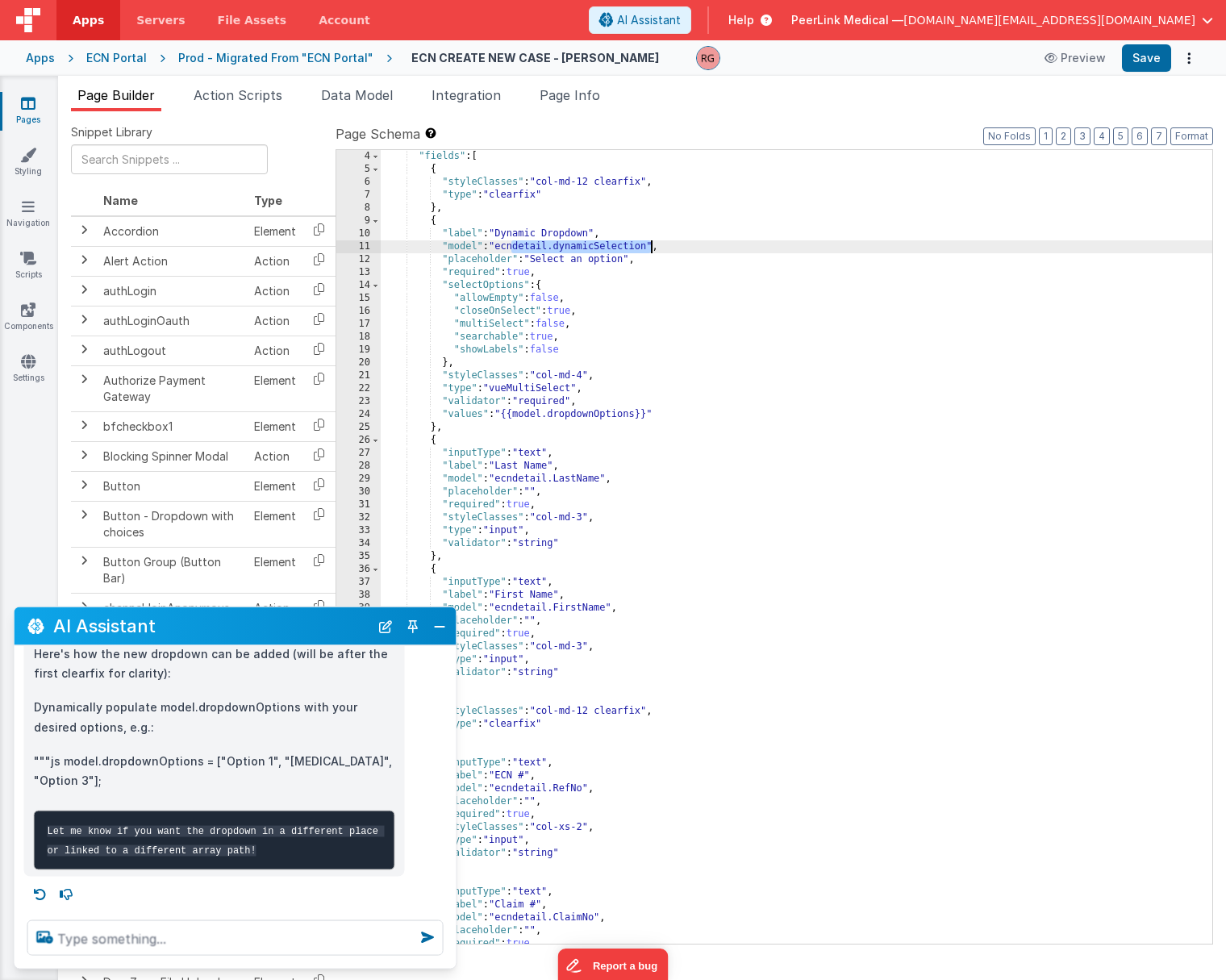
drag, startPoint x: 511, startPoint y: 244, endPoint x: 651, endPoint y: 249, distance: 140.1
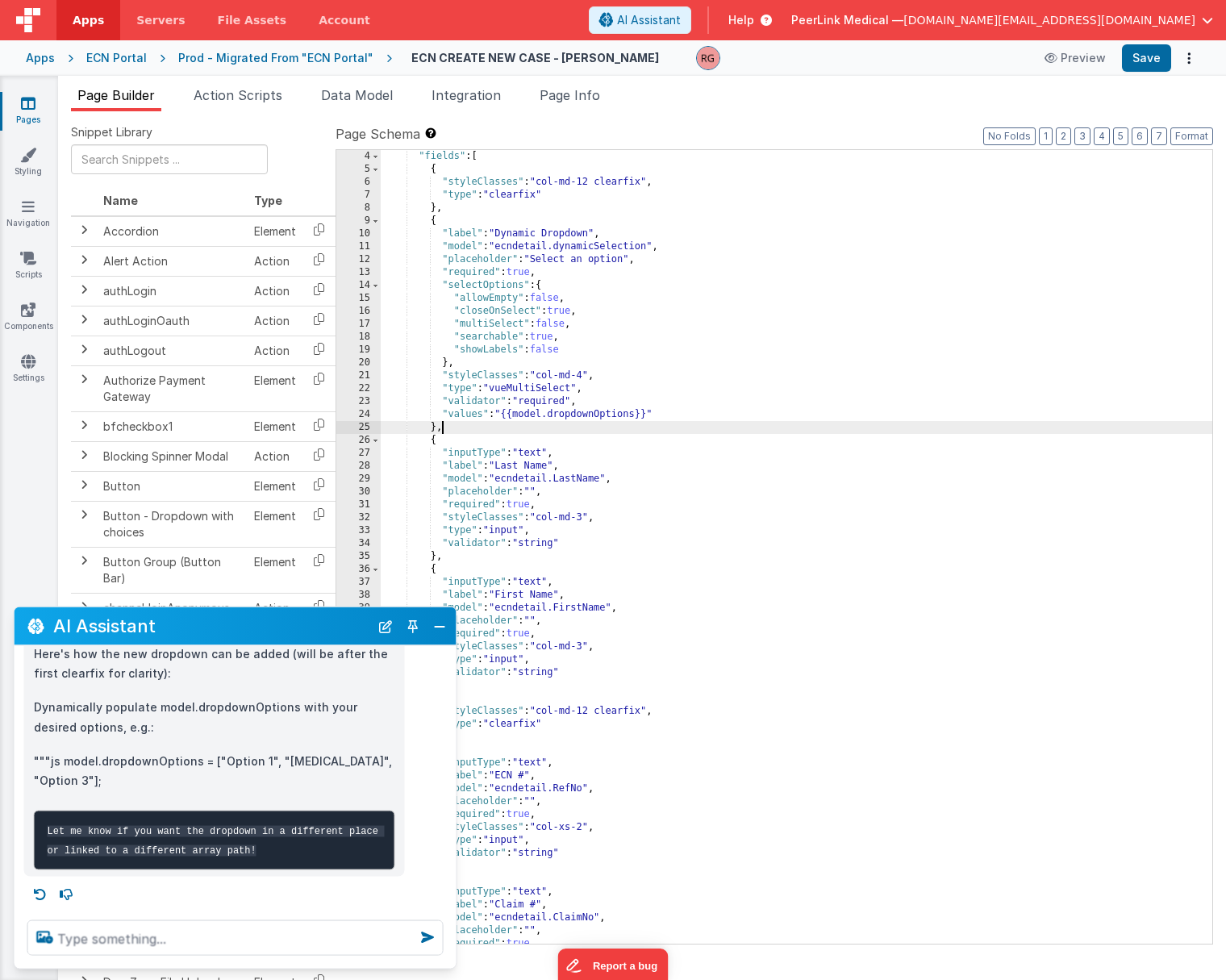
drag, startPoint x: 516, startPoint y: 421, endPoint x: 566, endPoint y: 421, distance: 50.0
click at [566, 421] on div ""fields" : [ { "styleClasses" : "col-md-12 clearfix" , "type" : "clearfix" } , …" at bounding box center [796, 559] width 831 height 820
click at [524, 412] on div ""fields" : [ { "styleClasses" : "col-md-12 clearfix" , "type" : "clearfix" } , …" at bounding box center [796, 559] width 831 height 820
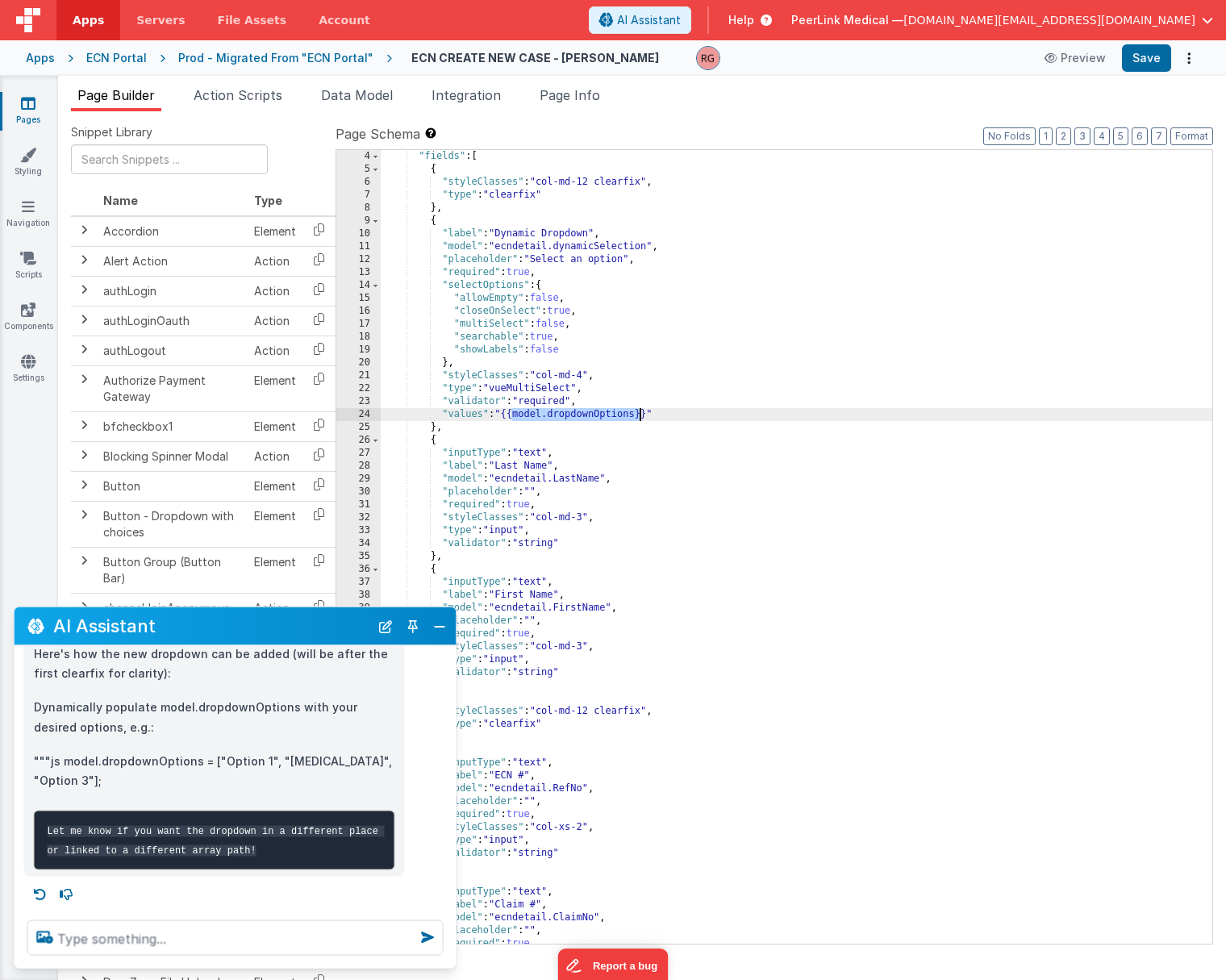
drag, startPoint x: 511, startPoint y: 413, endPoint x: 639, endPoint y: 418, distance: 128.1
click at [639, 418] on div ""fields" : [ { "styleClasses" : "col-md-12 clearfix" , "type" : "clearfix" } , …" at bounding box center [796, 559] width 831 height 820
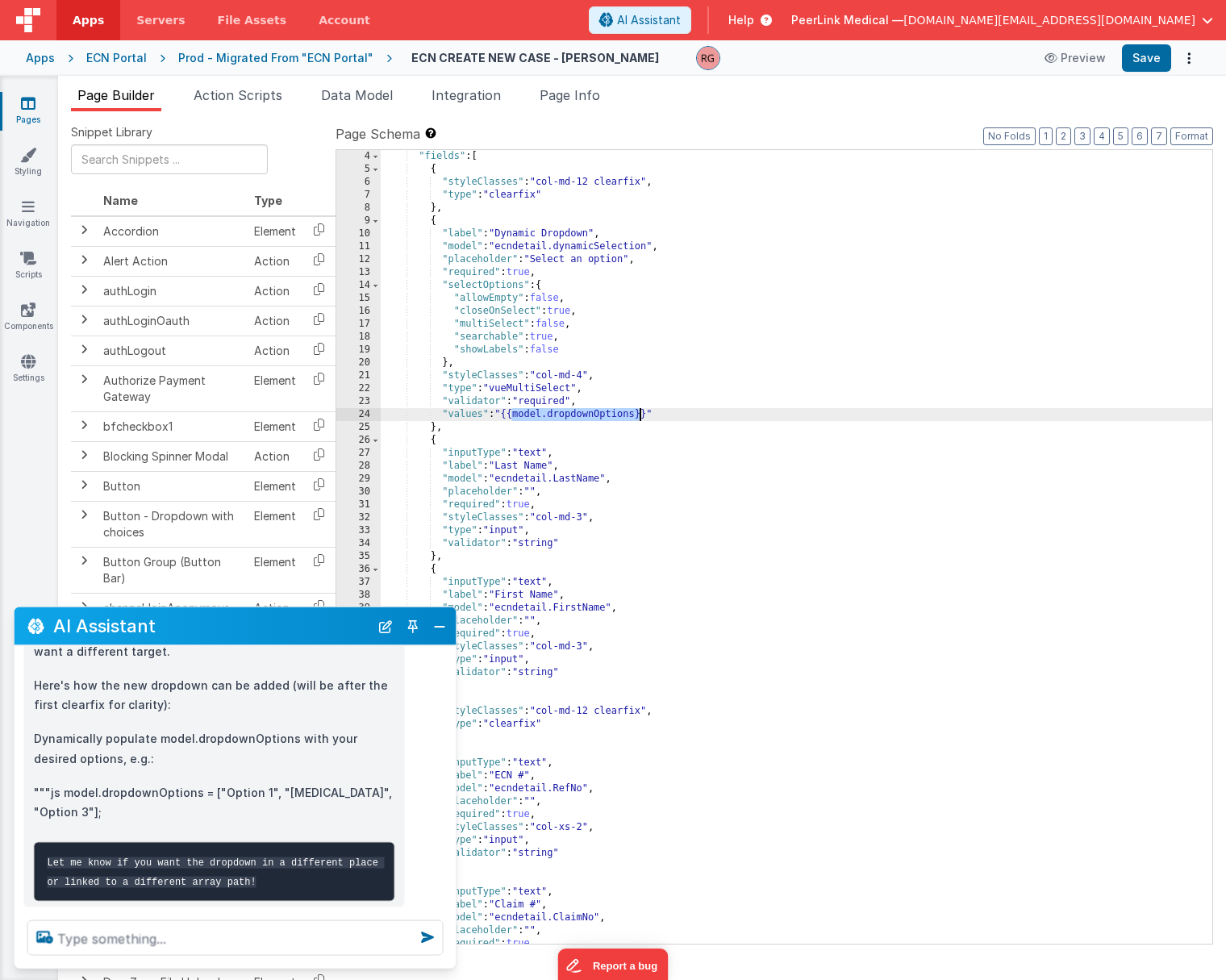
scroll to position [271, 0]
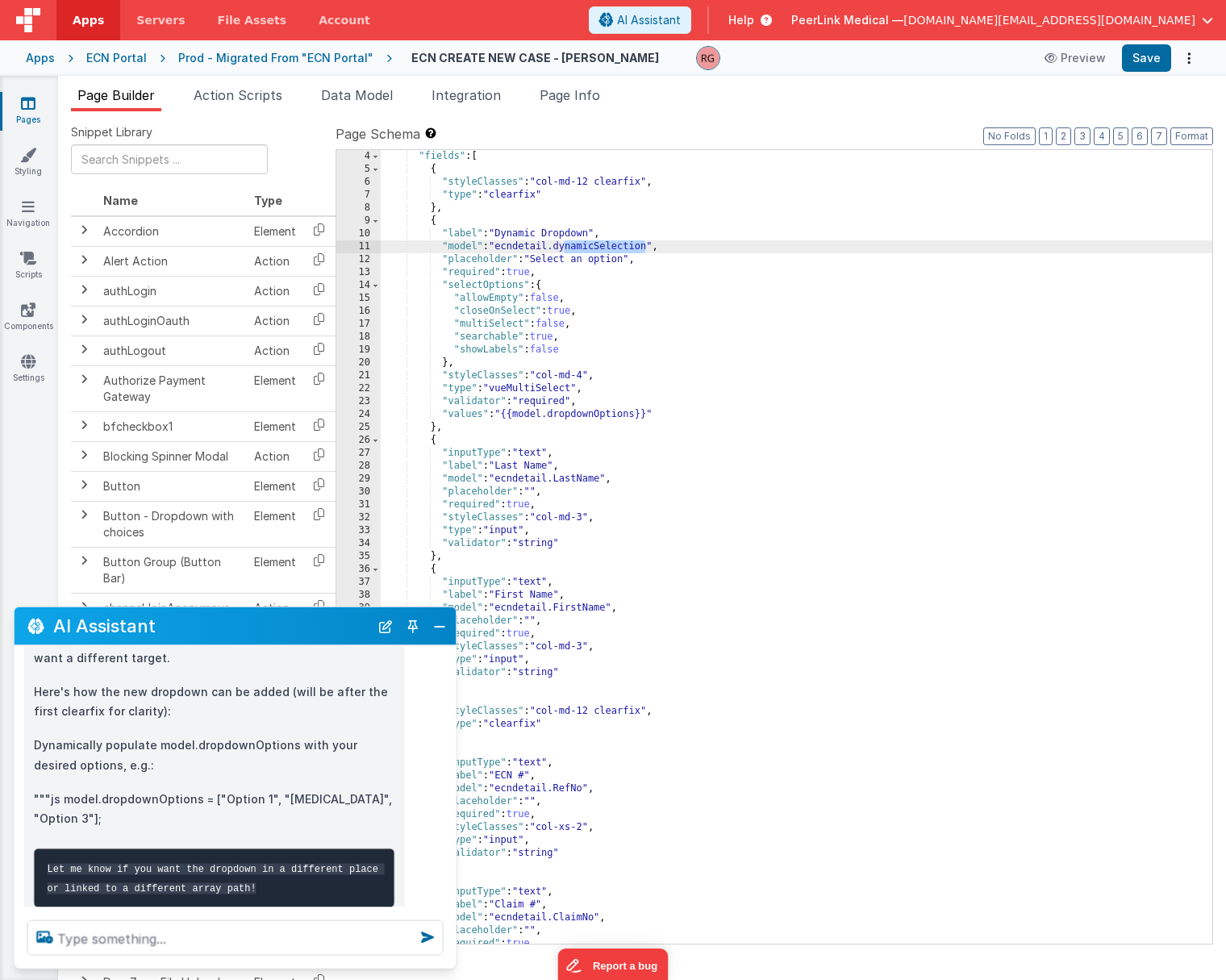
drag, startPoint x: 561, startPoint y: 246, endPoint x: 648, endPoint y: 248, distance: 87.0
click at [648, 248] on div ""fields" : [ { "styleClasses" : "col-md-12 clearfix" , "type" : "clearfix" } , …" at bounding box center [796, 559] width 831 height 820
click at [525, 234] on div ""fields" : [ { "styleClasses" : "col-md-12 clearfix" , "type" : "clearfix" } , …" at bounding box center [796, 559] width 831 height 820
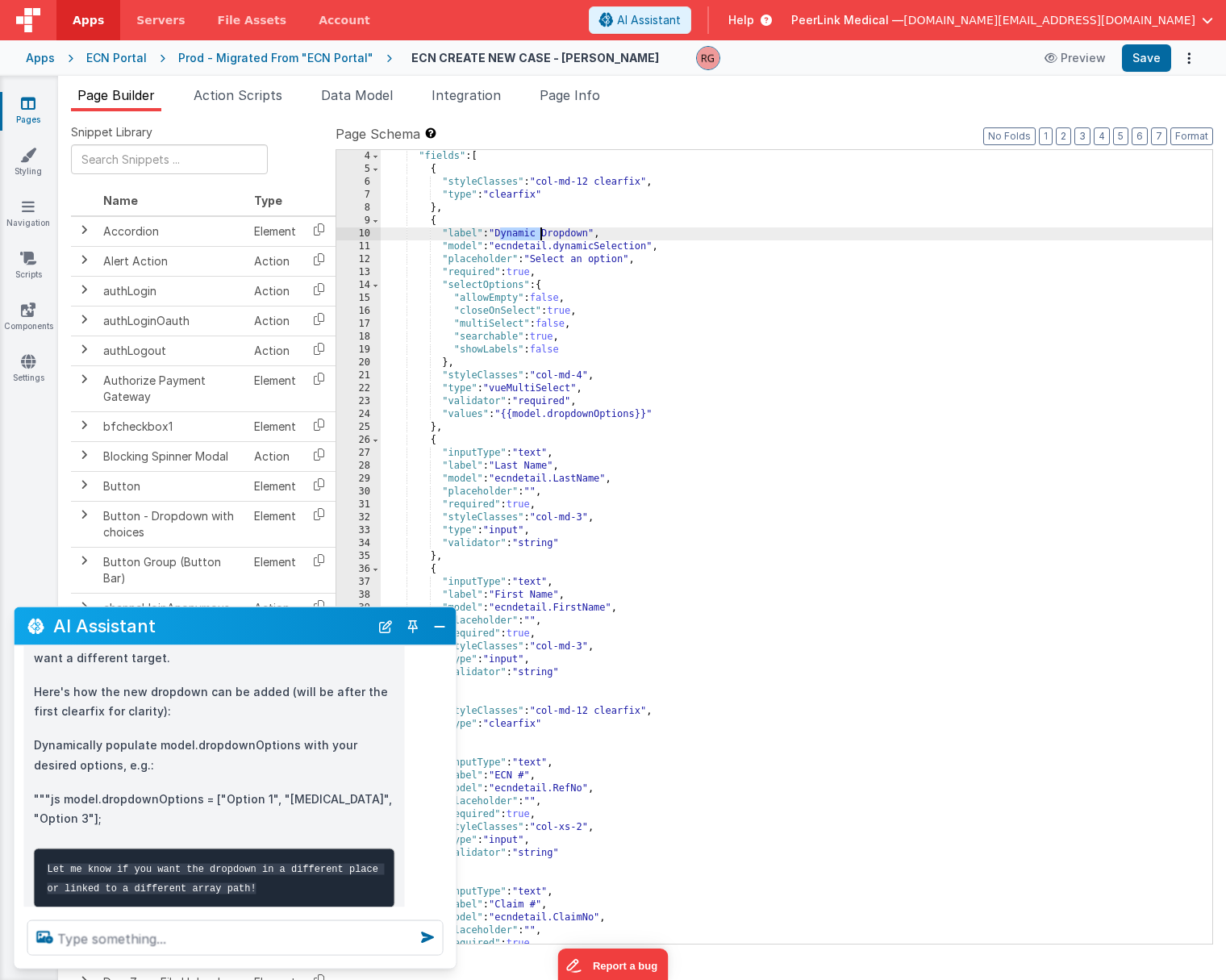
click at [525, 234] on div ""fields" : [ { "styleClasses" : "col-md-12 clearfix" , "type" : "clearfix" } , …" at bounding box center [796, 559] width 831 height 820
click at [506, 248] on div ""fields" : [ { "styleClasses" : "col-md-12 clearfix" , "type" : "clearfix" } , …" at bounding box center [796, 559] width 831 height 820
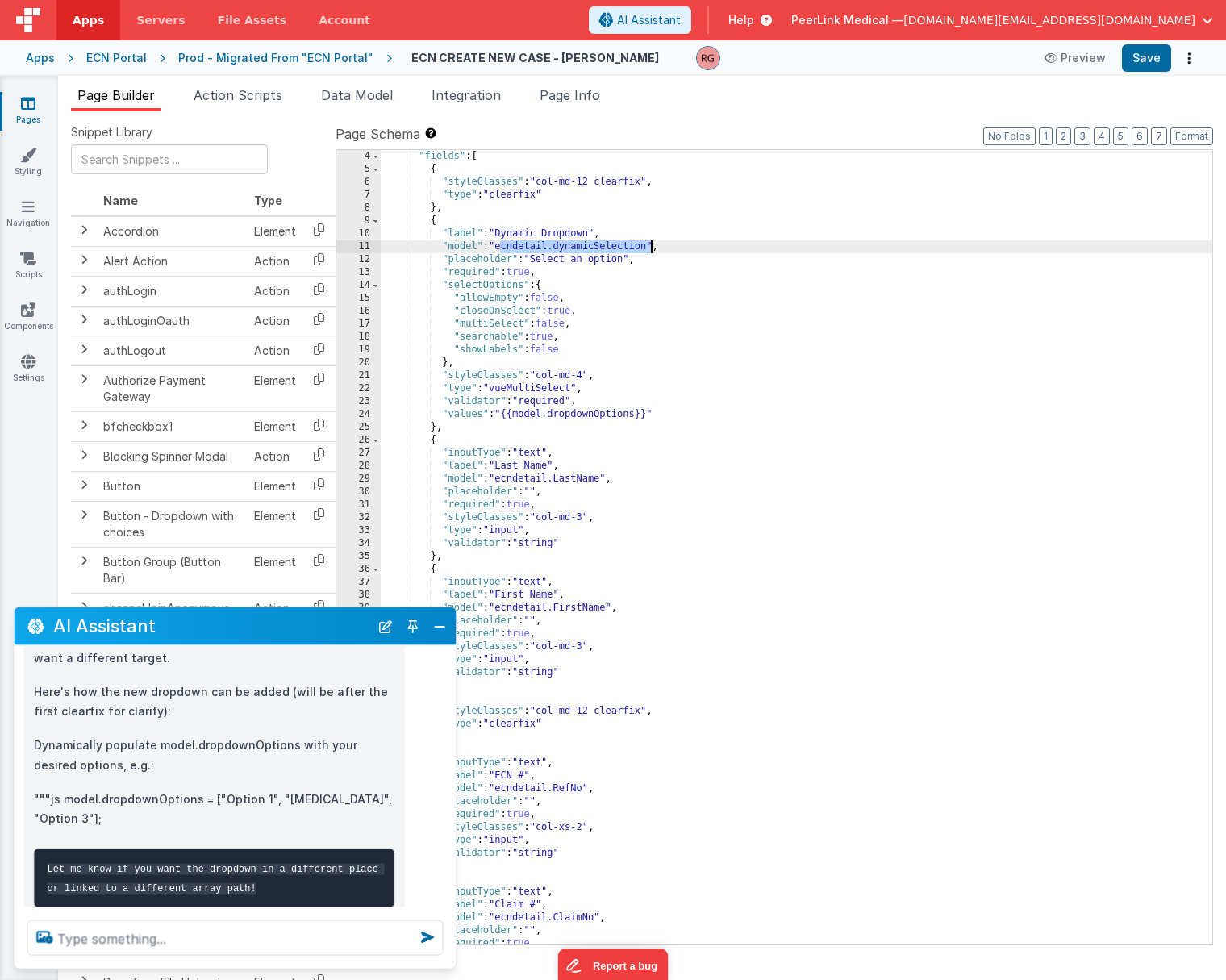
drag, startPoint x: 499, startPoint y: 248, endPoint x: 650, endPoint y: 250, distance: 151.0
click at [650, 250] on div ""fields" : [ { "styleClasses" : "col-md-12 clearfix" , "type" : "clearfix" } , …" at bounding box center [796, 559] width 831 height 820
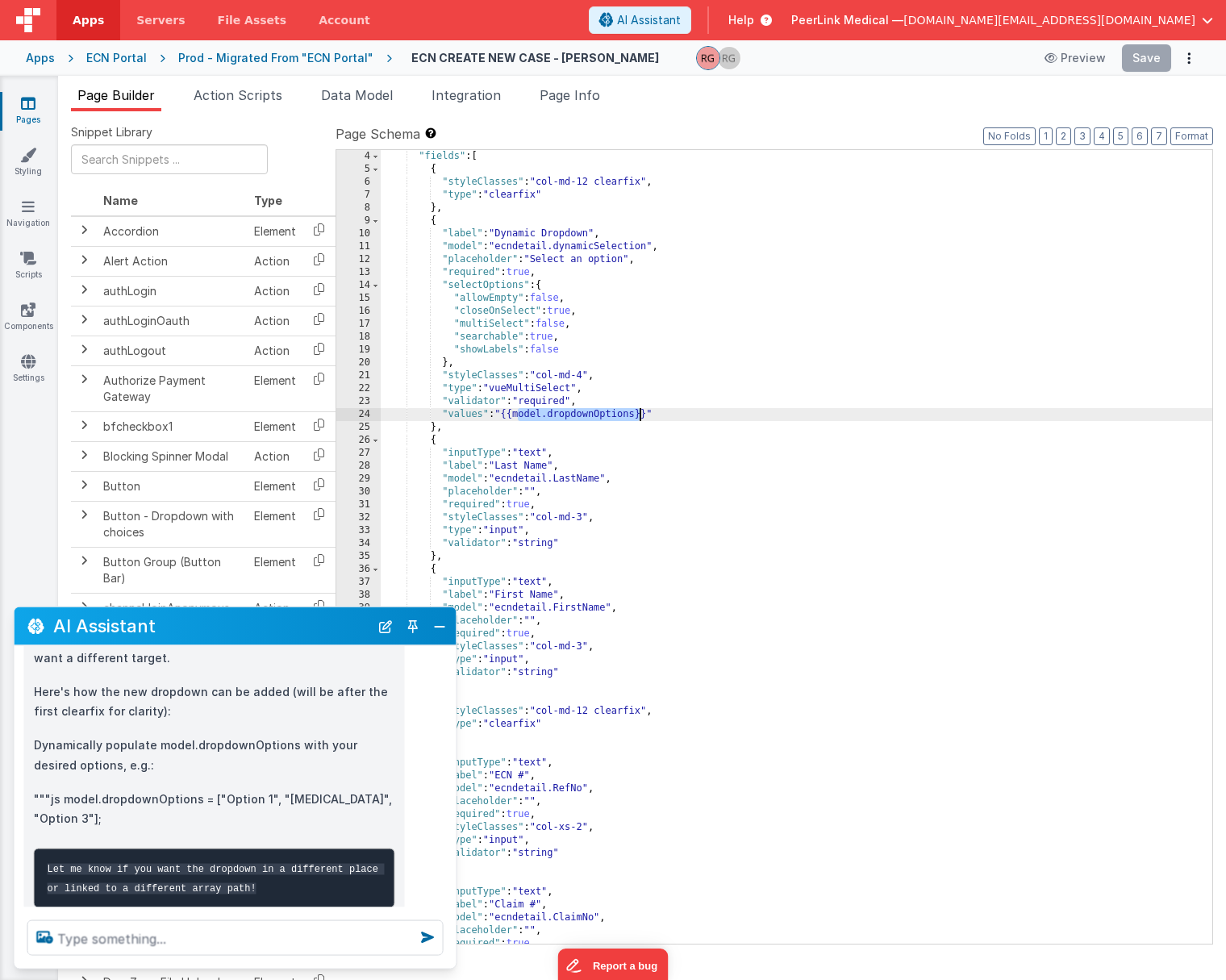
drag, startPoint x: 518, startPoint y: 413, endPoint x: 641, endPoint y: 416, distance: 123.0
click at [641, 416] on div ""fields" : [ { "styleClasses" : "col-md-12 clearfix" , "type" : "clearfix" } , …" at bounding box center [796, 559] width 831 height 820
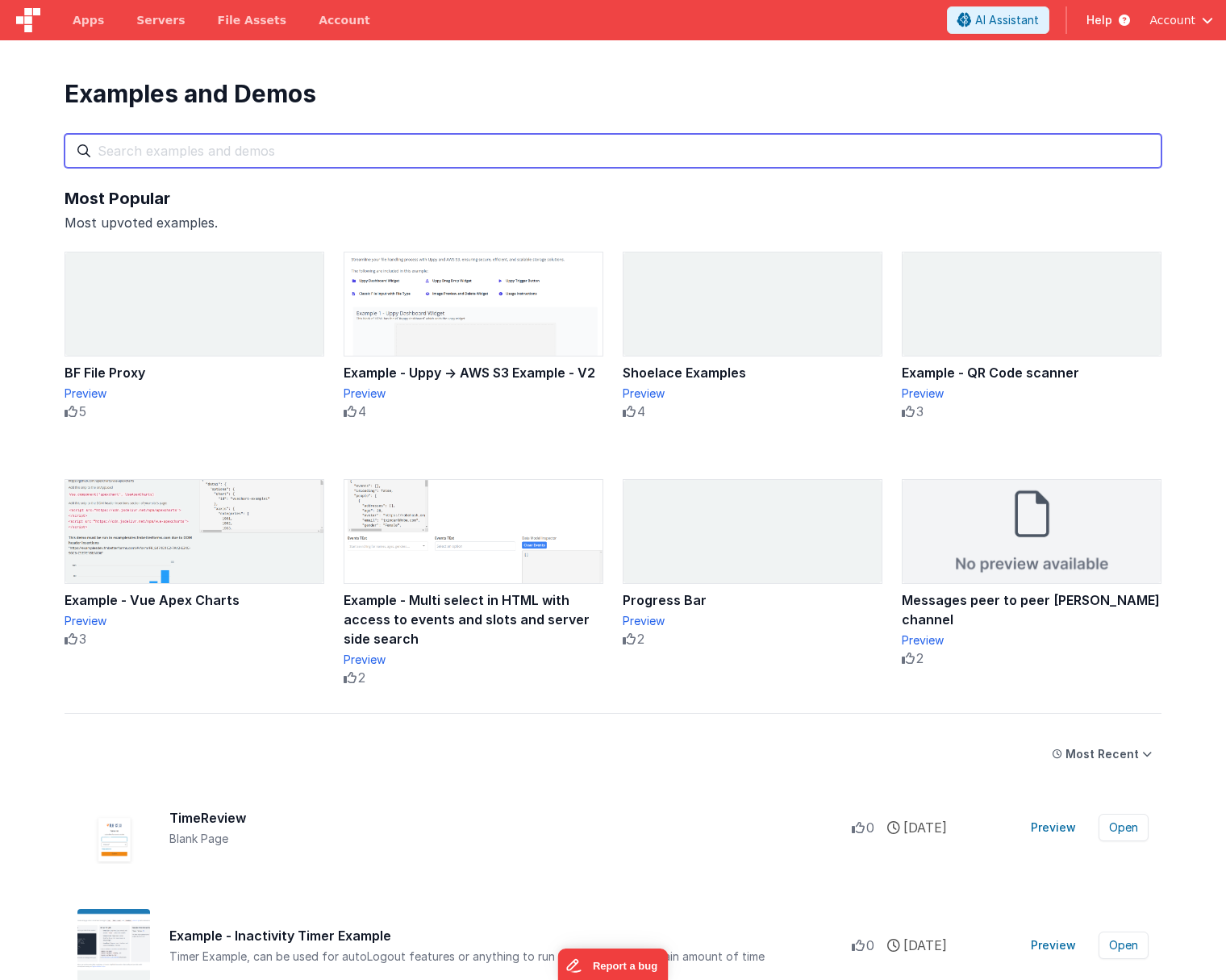
click at [300, 147] on input "text" at bounding box center [612, 150] width 1097 height 34
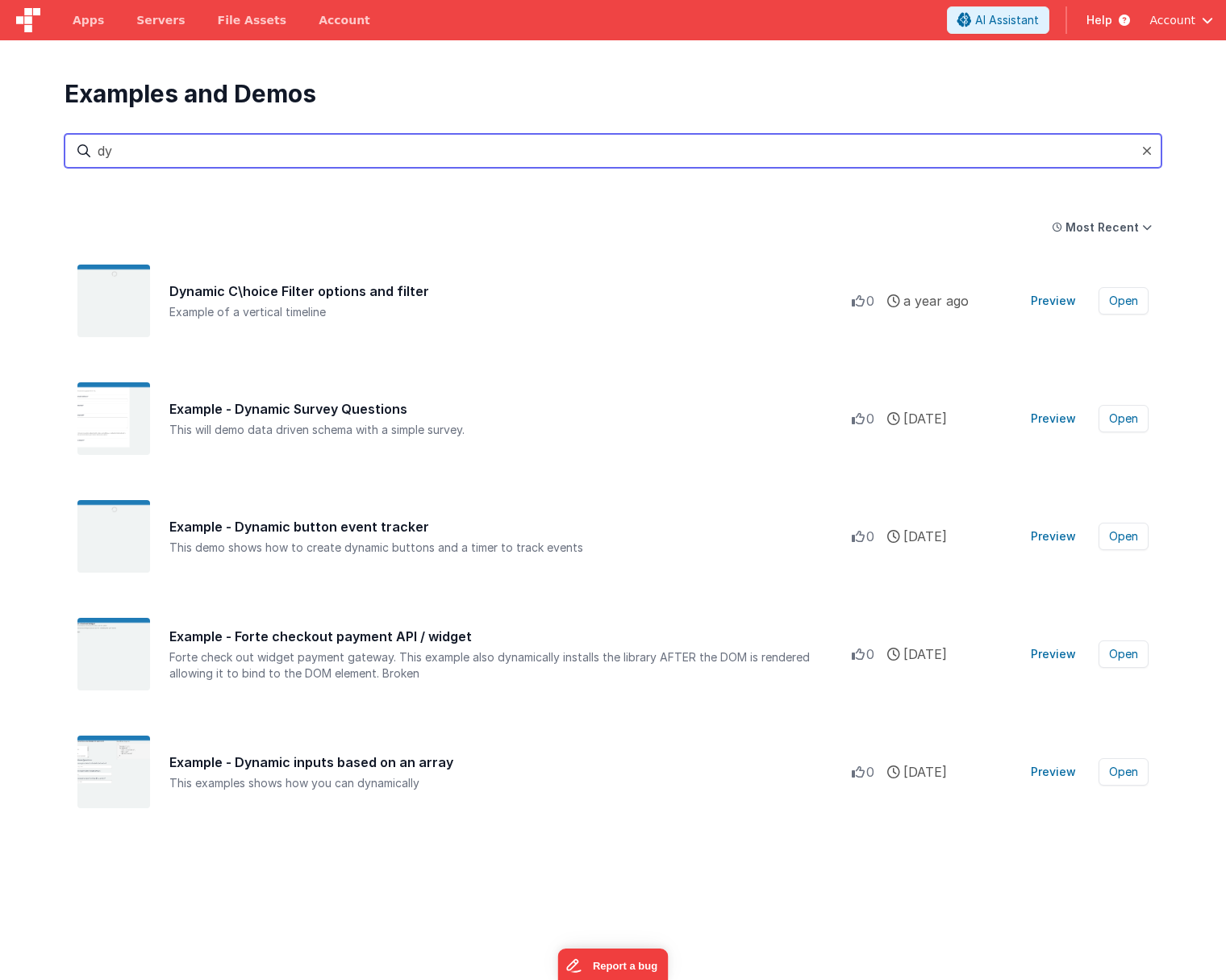
type input "d"
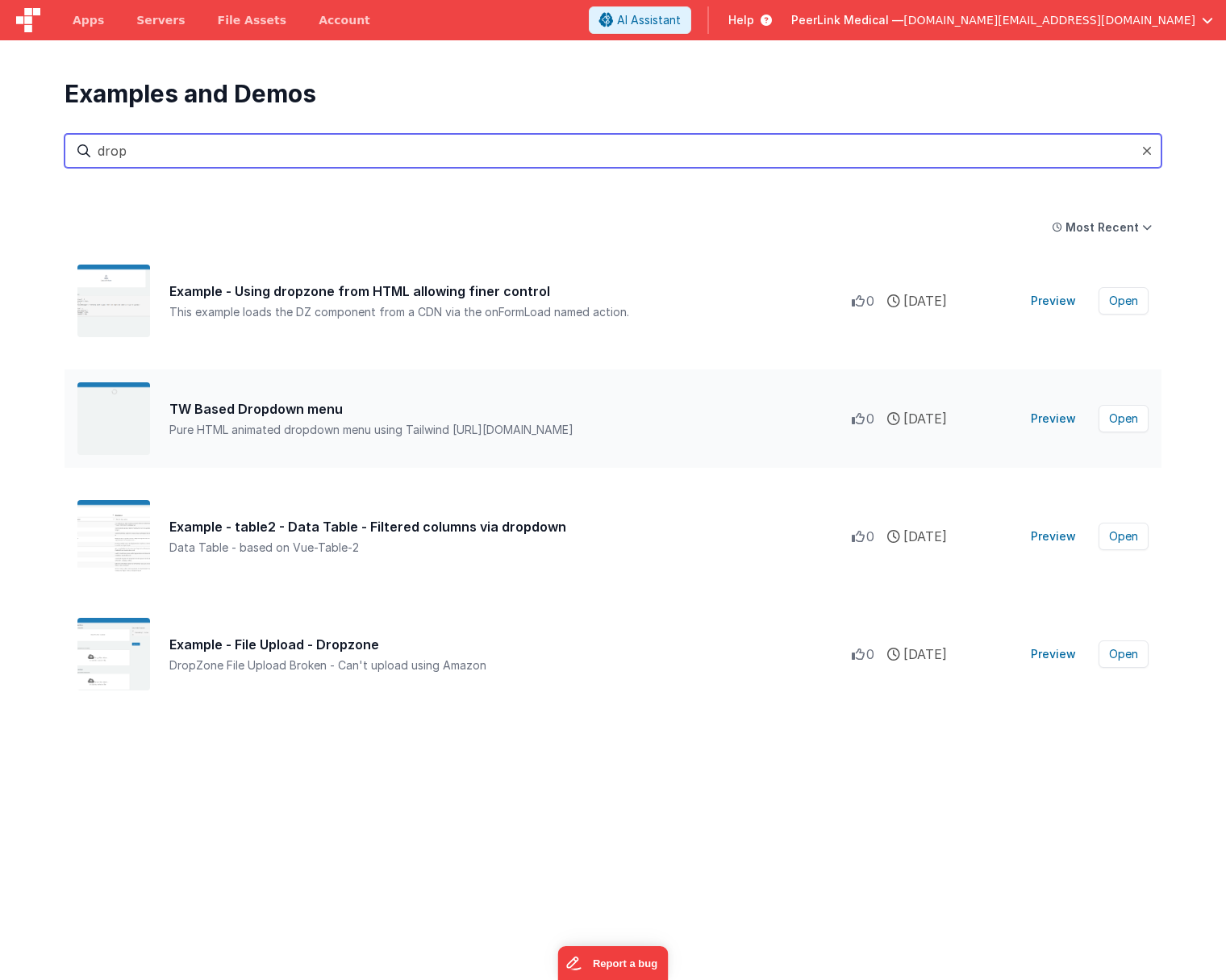
type input "drop"
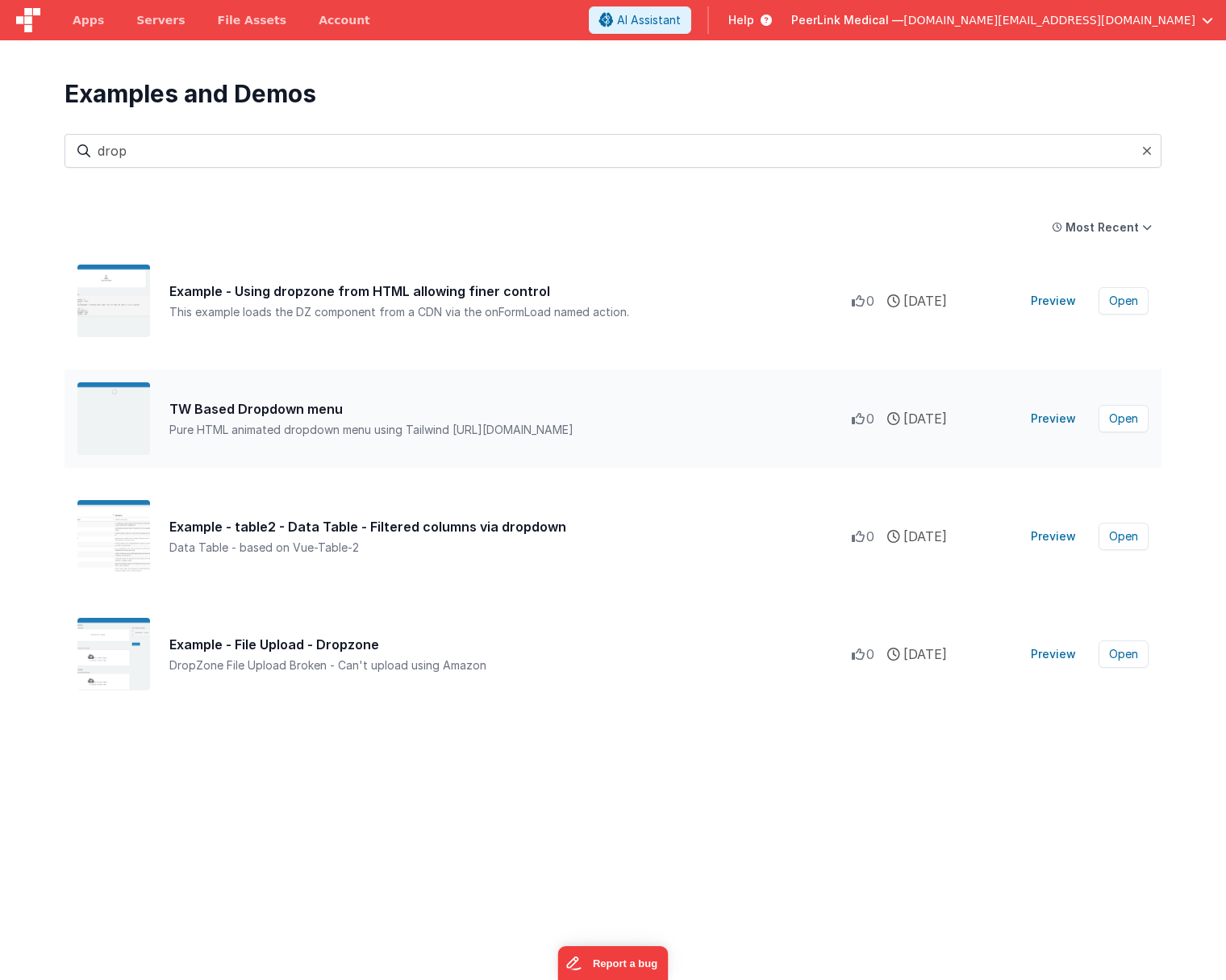
click at [1055, 418] on button "Preview" at bounding box center [1053, 419] width 64 height 26
click at [1058, 421] on button "Preview" at bounding box center [1053, 419] width 64 height 26
click at [1057, 536] on button "Preview" at bounding box center [1053, 537] width 64 height 26
click at [1066, 536] on button "Preview" at bounding box center [1053, 537] width 64 height 26
click at [1132, 421] on button "Open" at bounding box center [1124, 419] width 50 height 28
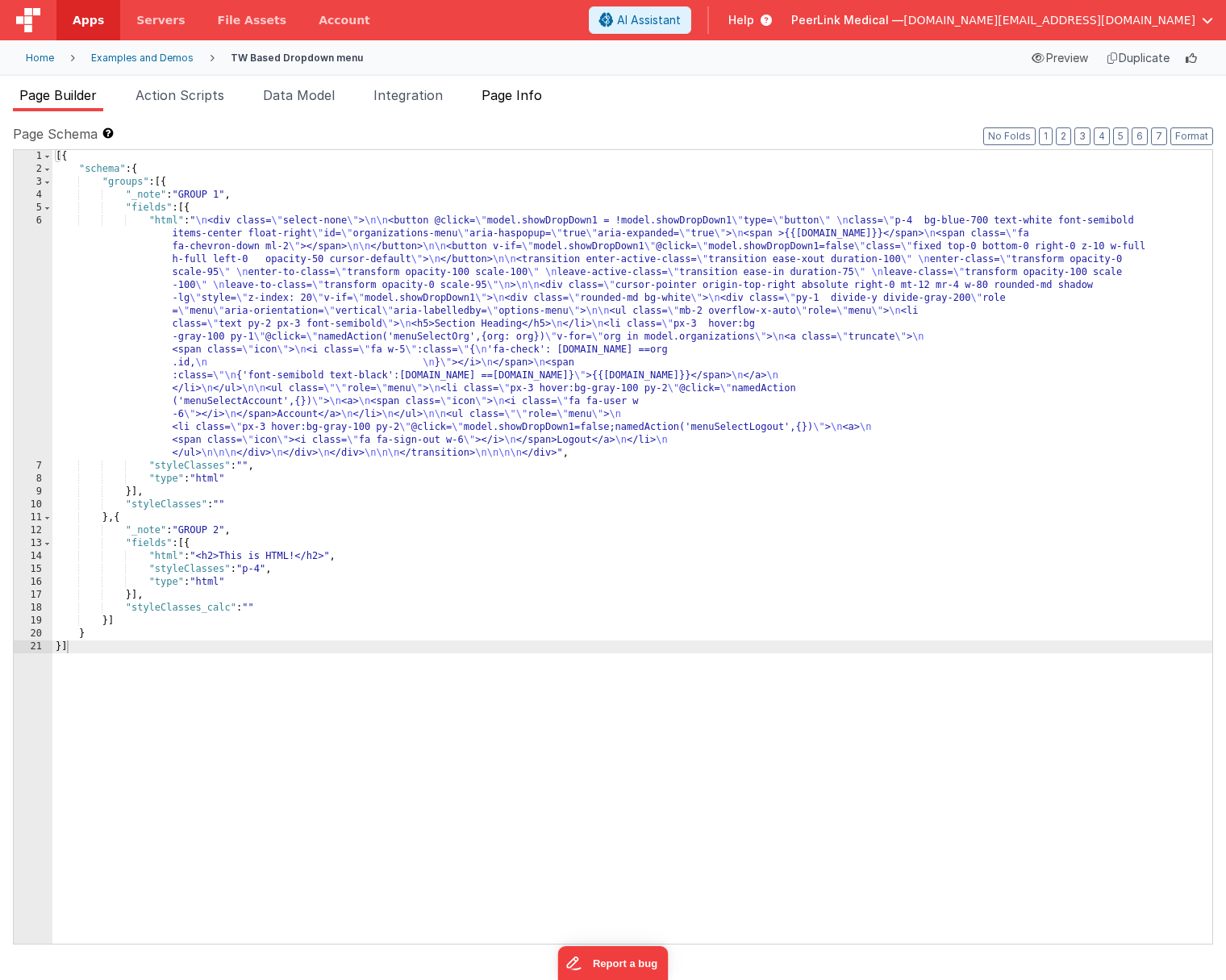
click at [525, 88] on span "Page Info" at bounding box center [512, 95] width 61 height 16
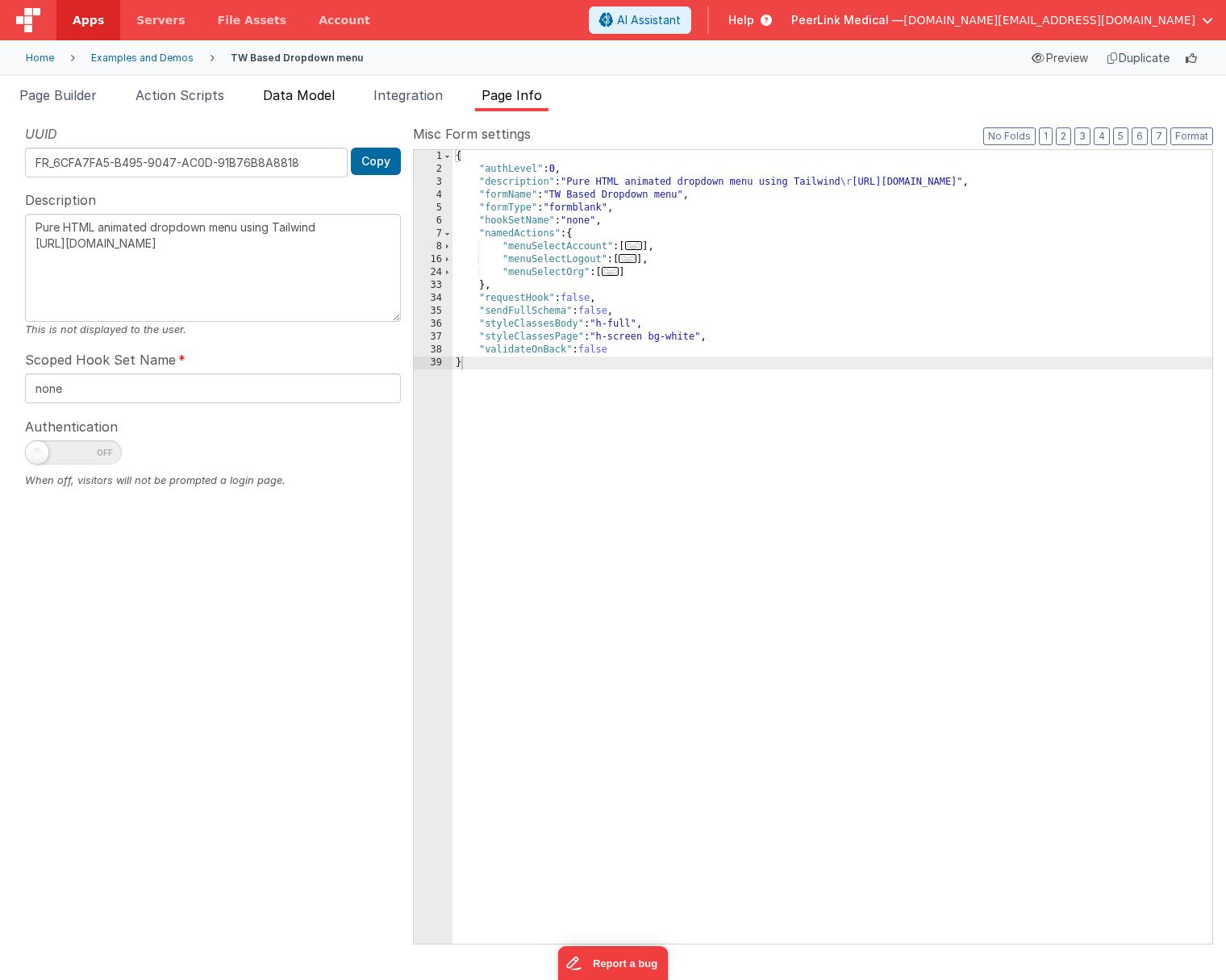
click at [300, 93] on span "Data Model" at bounding box center [298, 95] width 72 height 16
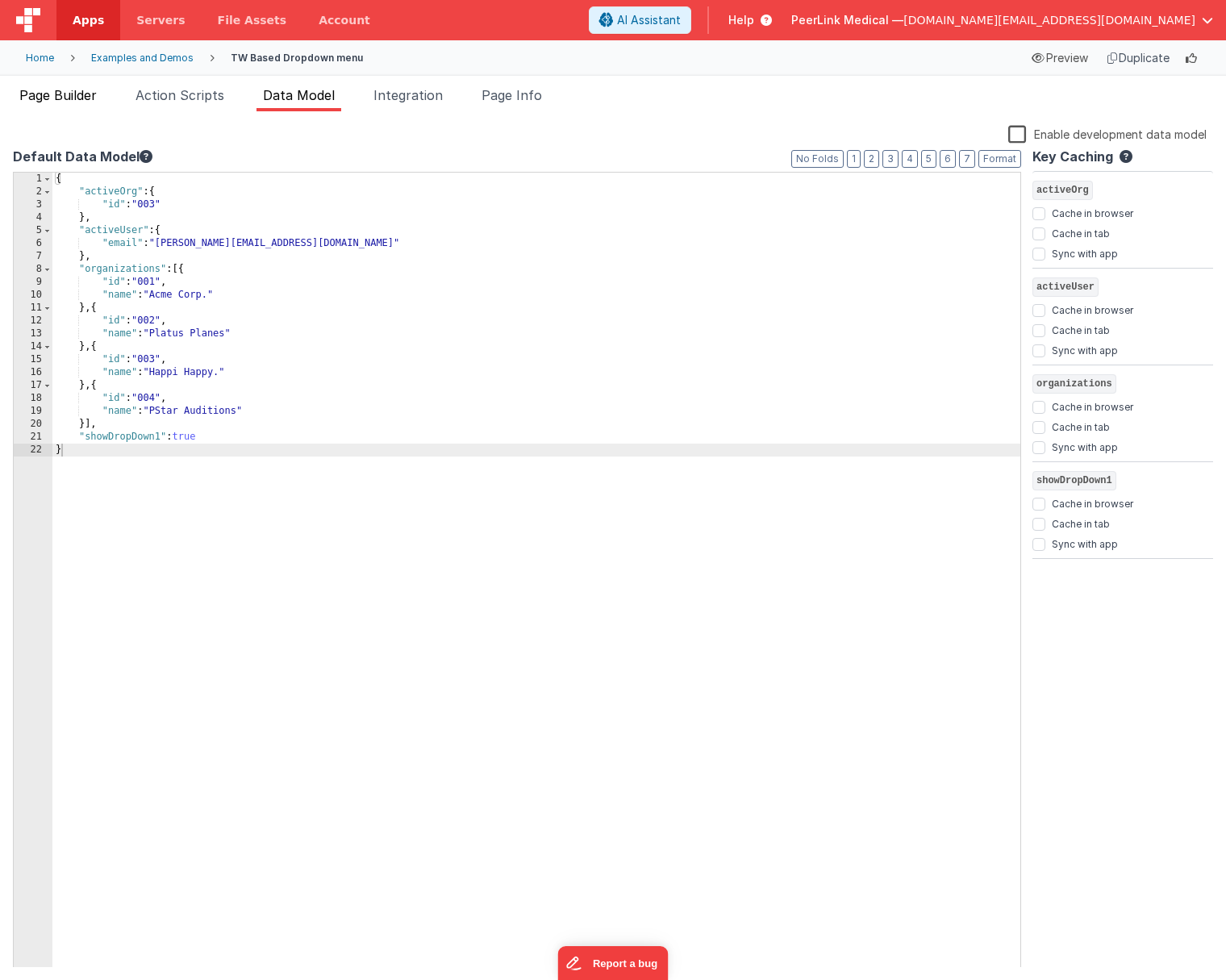
click at [68, 101] on span "Page Builder" at bounding box center [57, 95] width 77 height 16
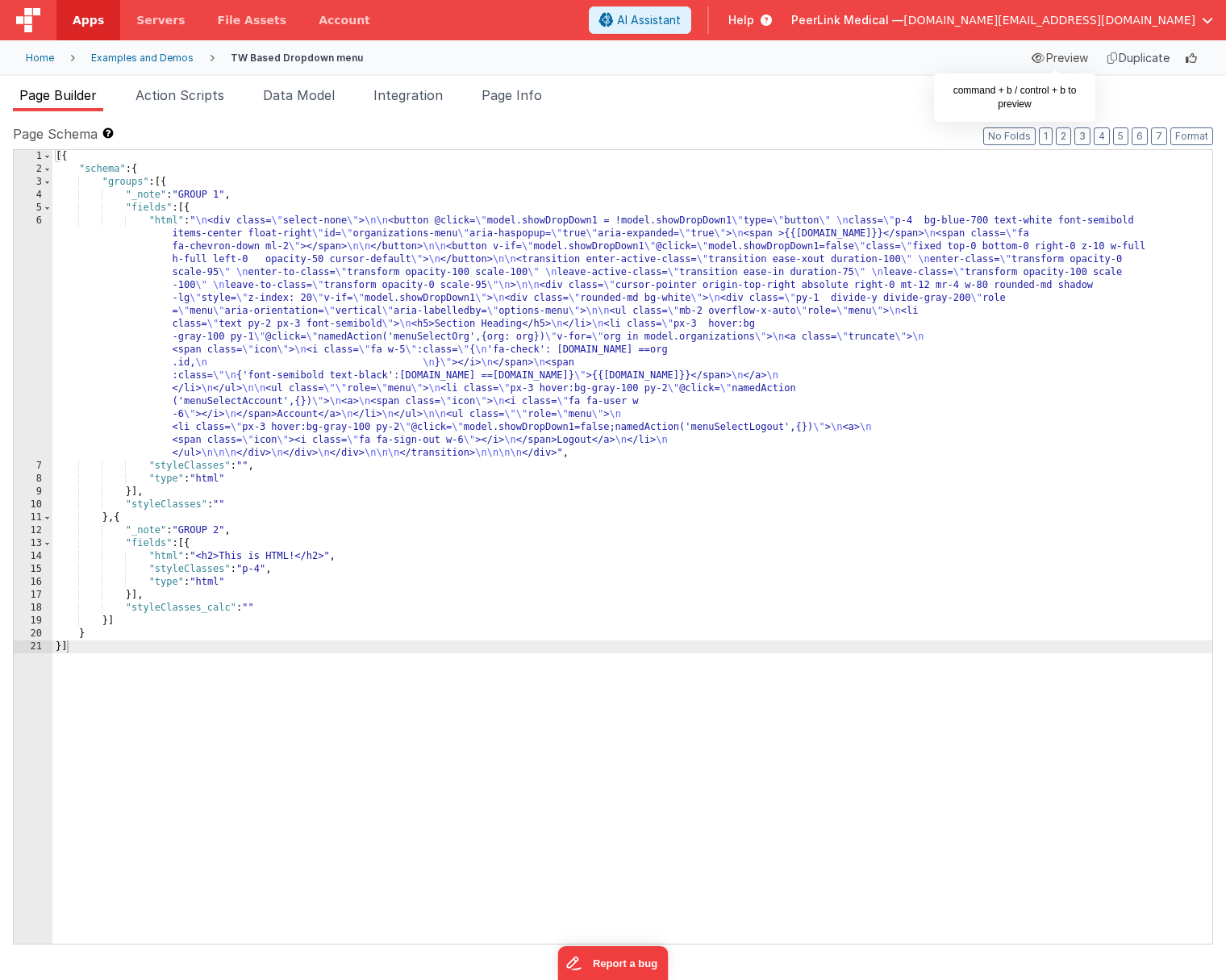
click at [1051, 56] on div "Preview" at bounding box center [1060, 58] width 69 height 23
